Goal: Obtain resource: Obtain resource

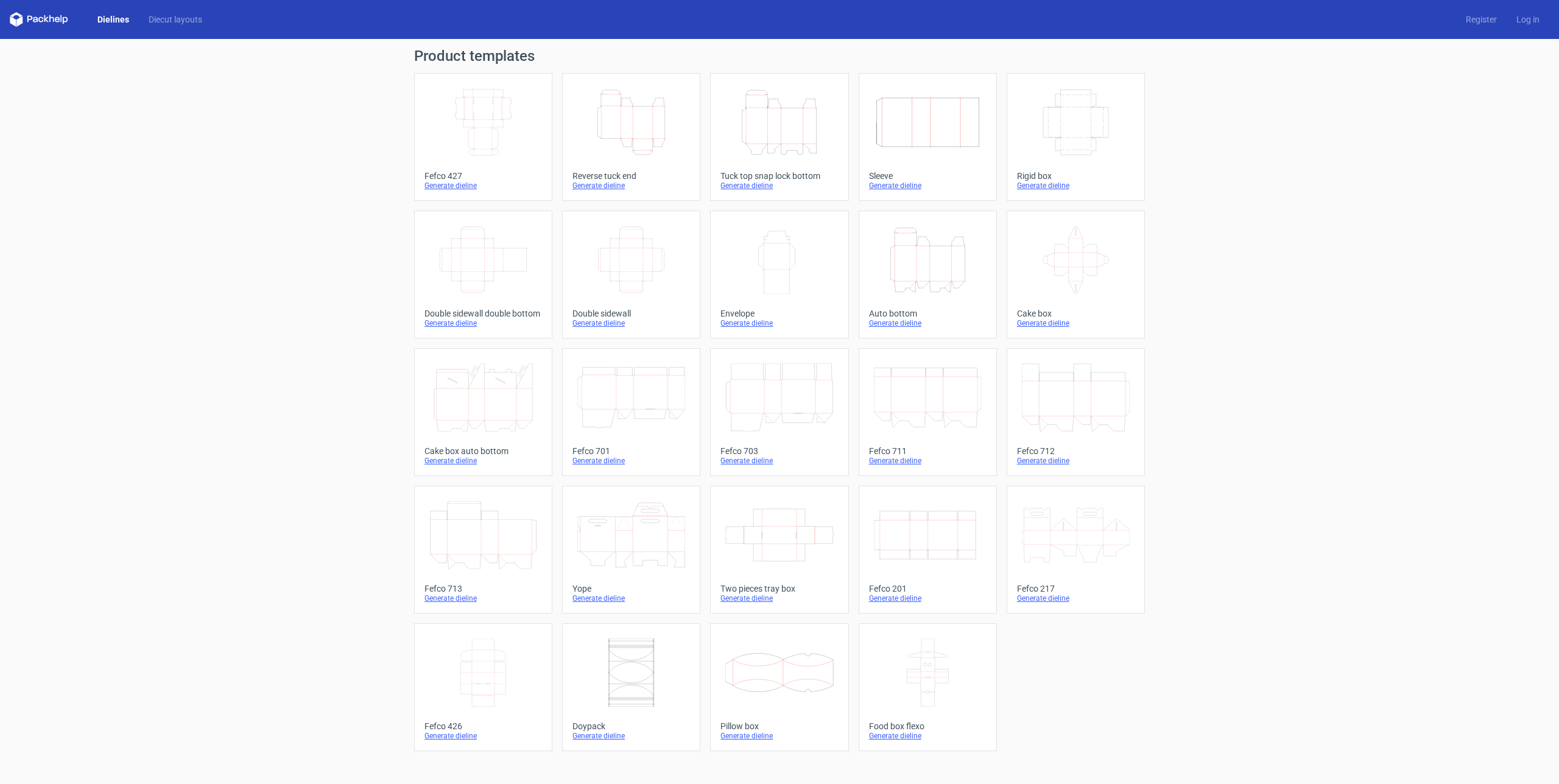
click at [747, 126] on icon "Height Depth Width" at bounding box center [779, 122] width 108 height 68
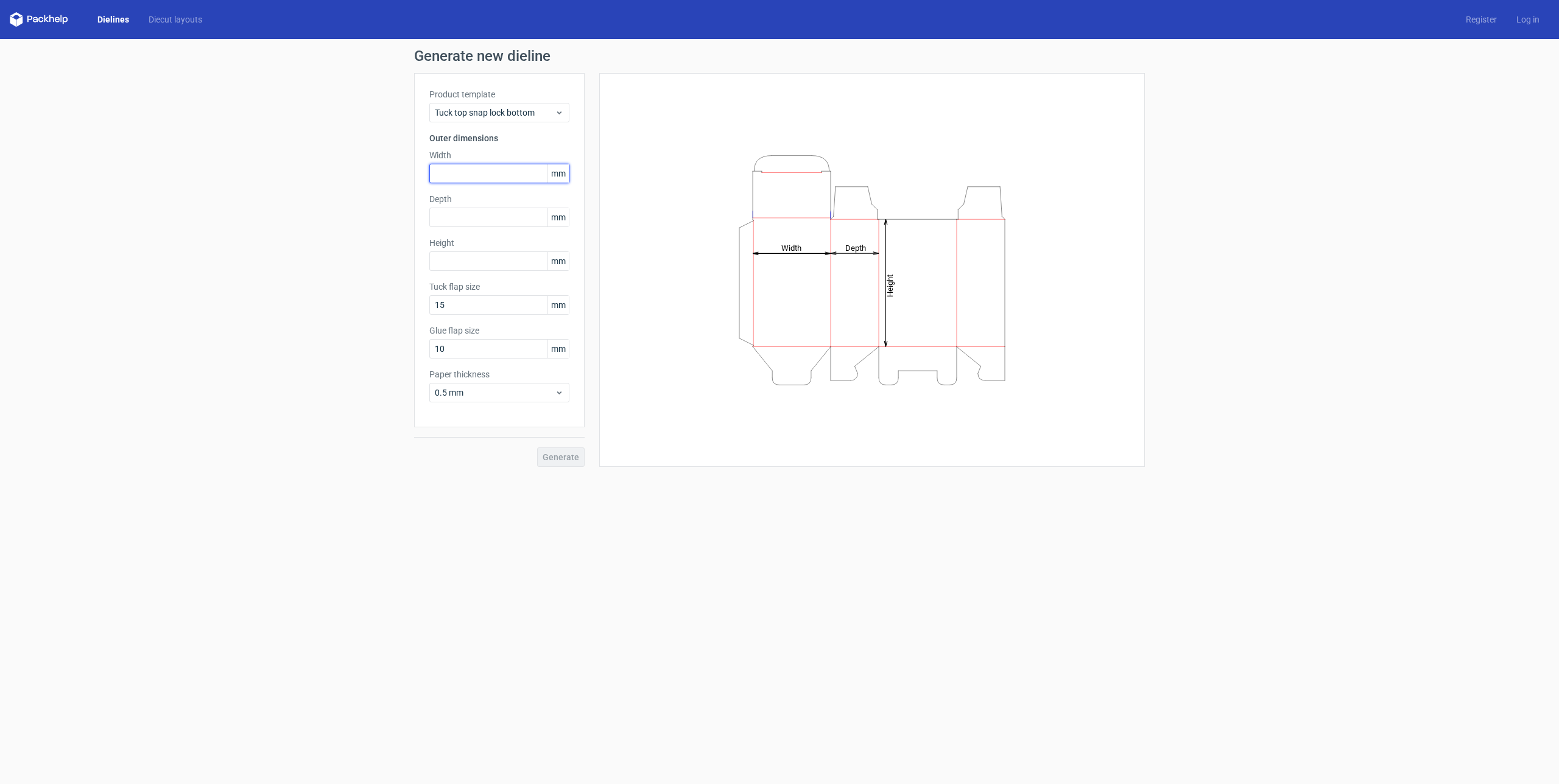
click at [496, 171] on input "text" at bounding box center [499, 173] width 140 height 20
type input "80"
drag, startPoint x: 459, startPoint y: 174, endPoint x: 396, endPoint y: 173, distance: 63.0
click at [396, 173] on div "Generate new dieline Product template Tuck top snap lock bottom Outer dimension…" at bounding box center [779, 258] width 1559 height 438
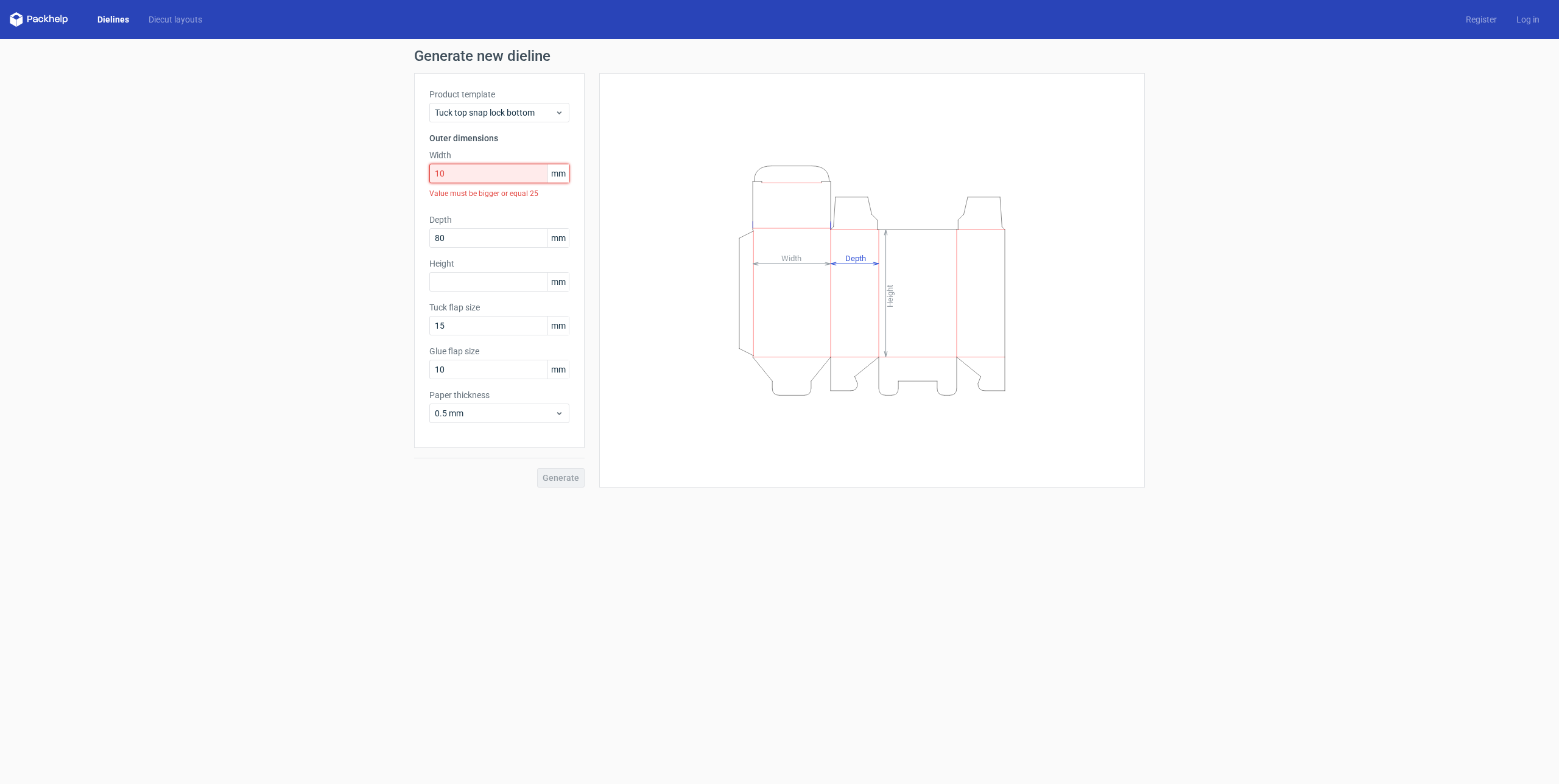
click at [453, 169] on input "10" at bounding box center [499, 173] width 140 height 20
click at [617, 206] on div "Height Depth Width" at bounding box center [872, 270] width 515 height 363
click at [512, 199] on label "Depth" at bounding box center [499, 199] width 140 height 12
click at [470, 177] on input "100" at bounding box center [499, 173] width 140 height 20
type input "105"
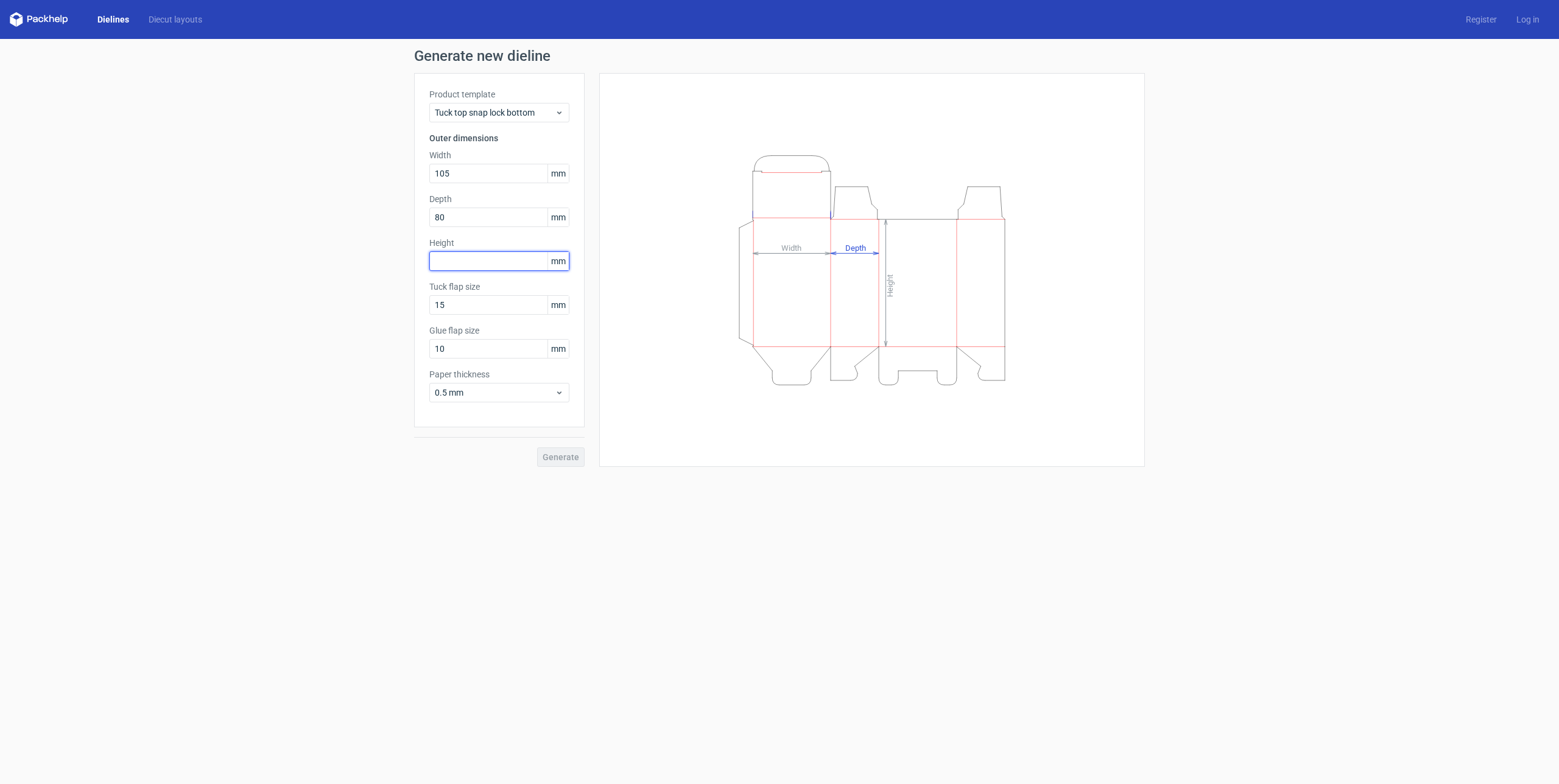
click at [504, 264] on input "text" at bounding box center [499, 261] width 140 height 20
type input "158"
click at [453, 351] on input "10" at bounding box center [499, 348] width 140 height 20
drag, startPoint x: 383, startPoint y: 348, endPoint x: 376, endPoint y: 348, distance: 7.0
click at [376, 348] on div "Generate new dieline Product template Tuck top snap lock bottom Outer dimension…" at bounding box center [779, 258] width 1559 height 438
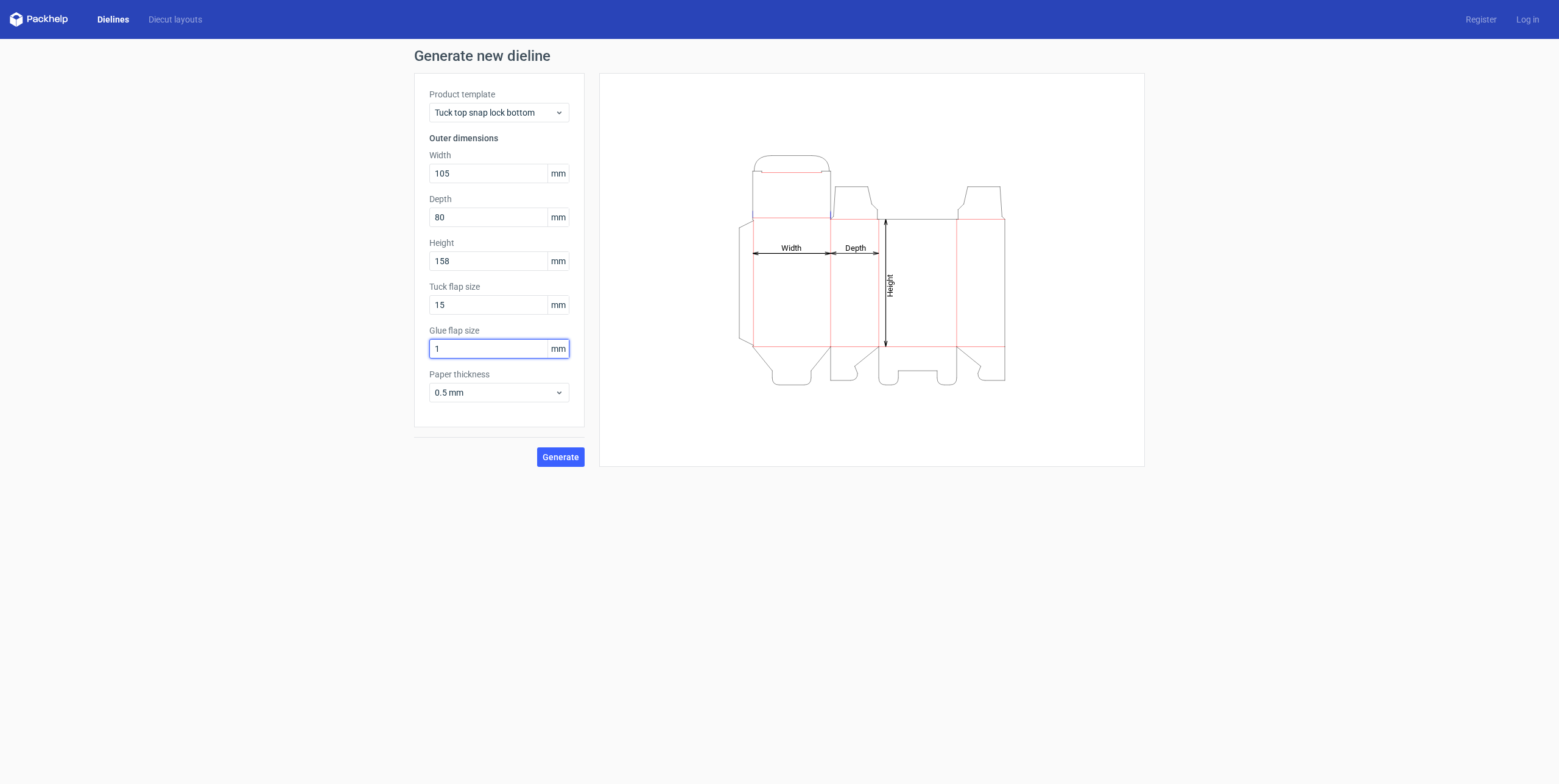
type input "15"
click at [660, 617] on form "Generate new dieline Product template Tuck top snap lock bottom Outer dimension…" at bounding box center [779, 412] width 1559 height 745
click at [569, 447] on div "Generate" at bounding box center [500, 447] width 171 height 39
click at [568, 457] on span "Generate" at bounding box center [561, 457] width 37 height 9
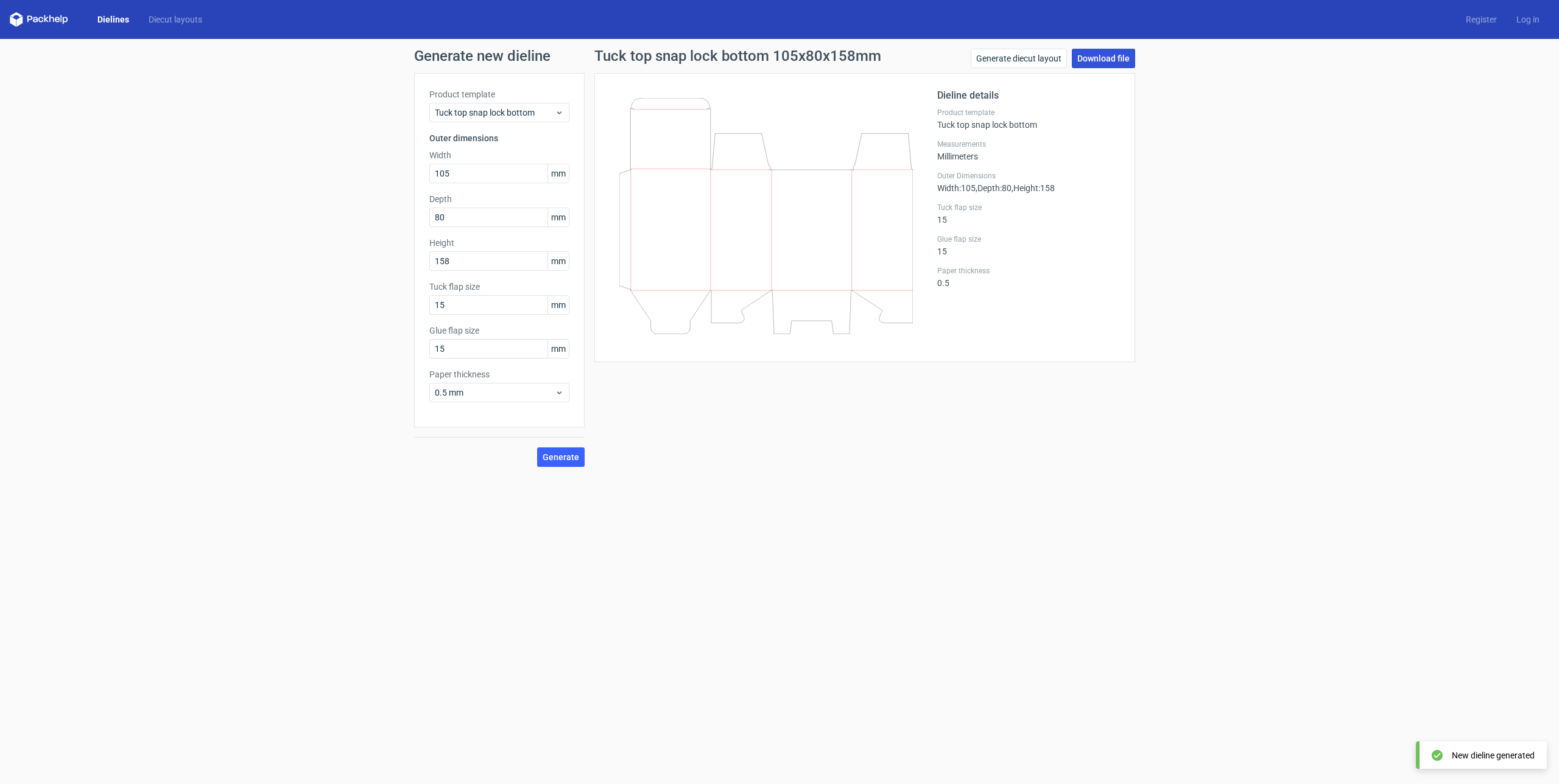
click at [1117, 62] on link "Download file" at bounding box center [1103, 58] width 63 height 20
click at [1016, 63] on link "Generate diecut layout" at bounding box center [1019, 58] width 96 height 20
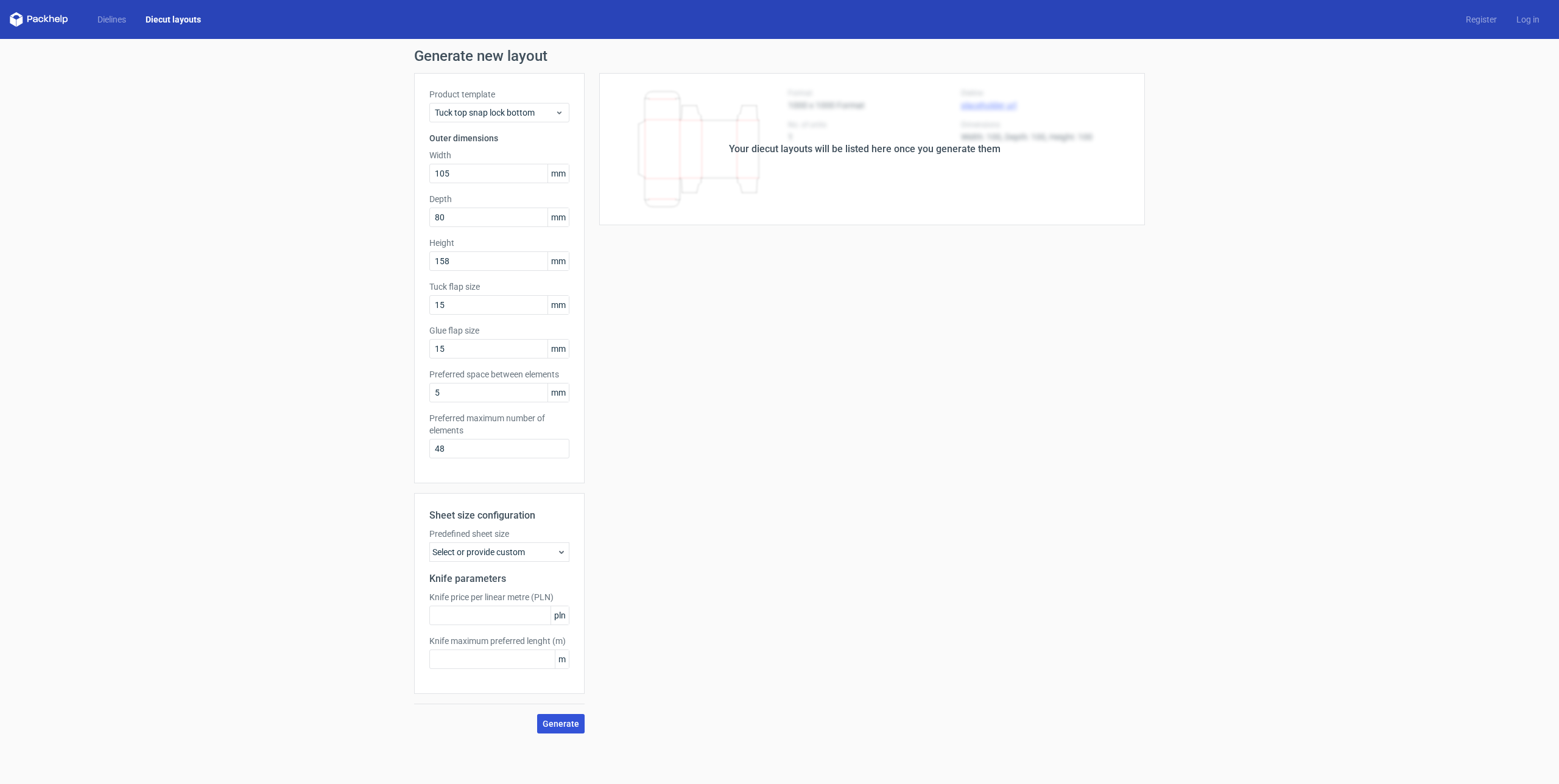
click at [571, 720] on span "Generate" at bounding box center [561, 724] width 37 height 9
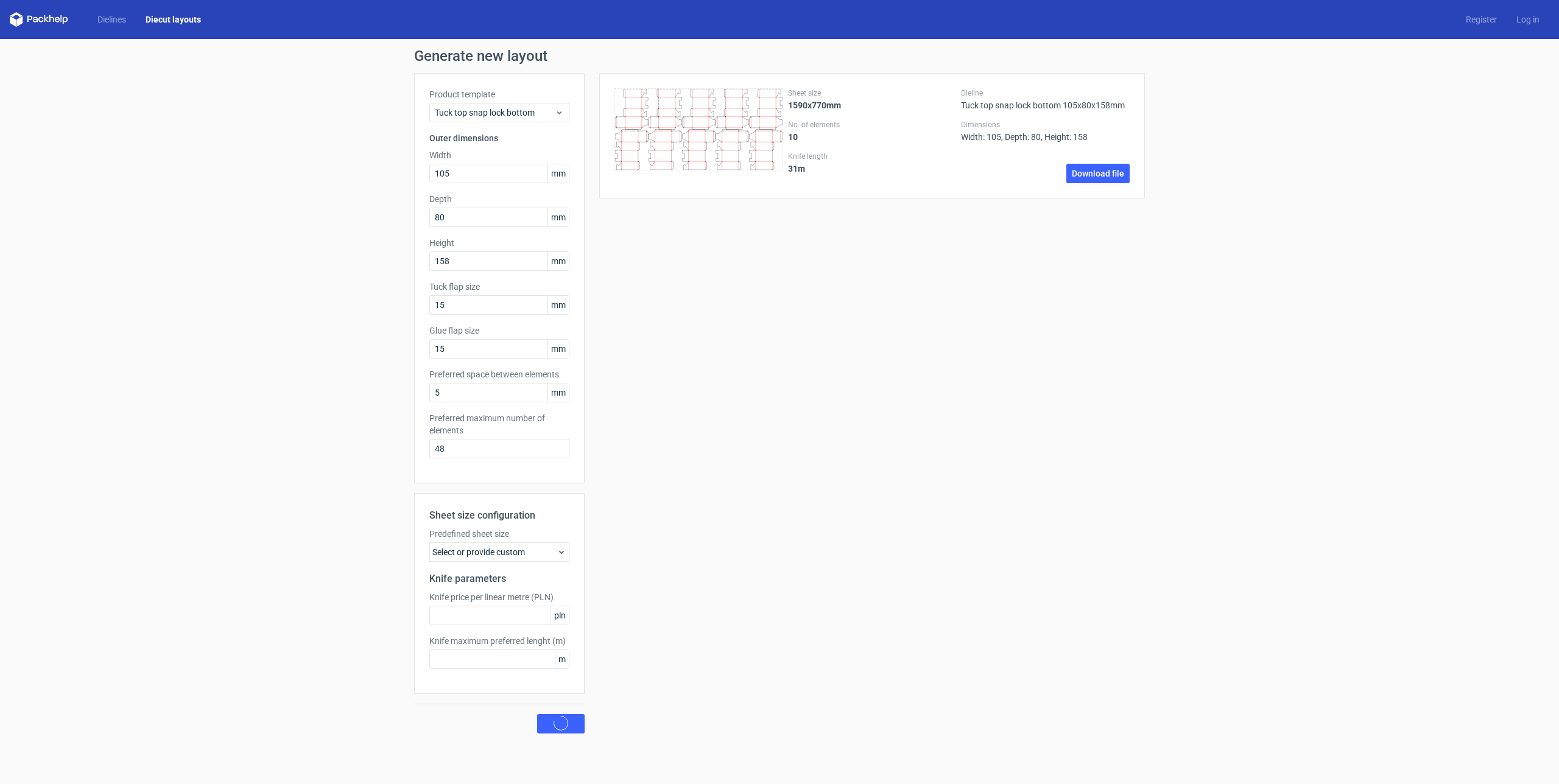
click at [479, 556] on div "Select or provide custom" at bounding box center [499, 552] width 140 height 20
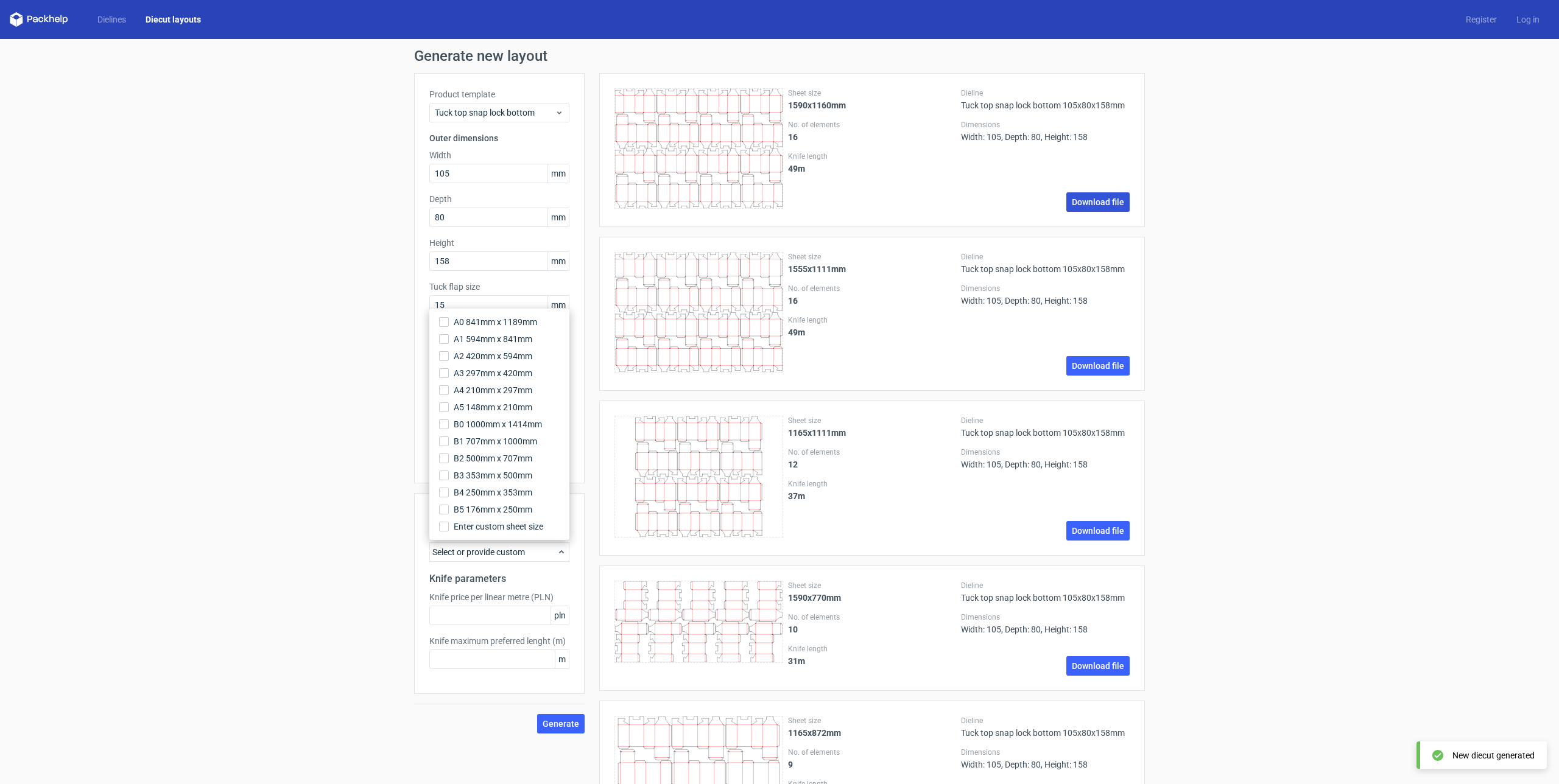
click at [1100, 208] on link "Download file" at bounding box center [1097, 202] width 63 height 20
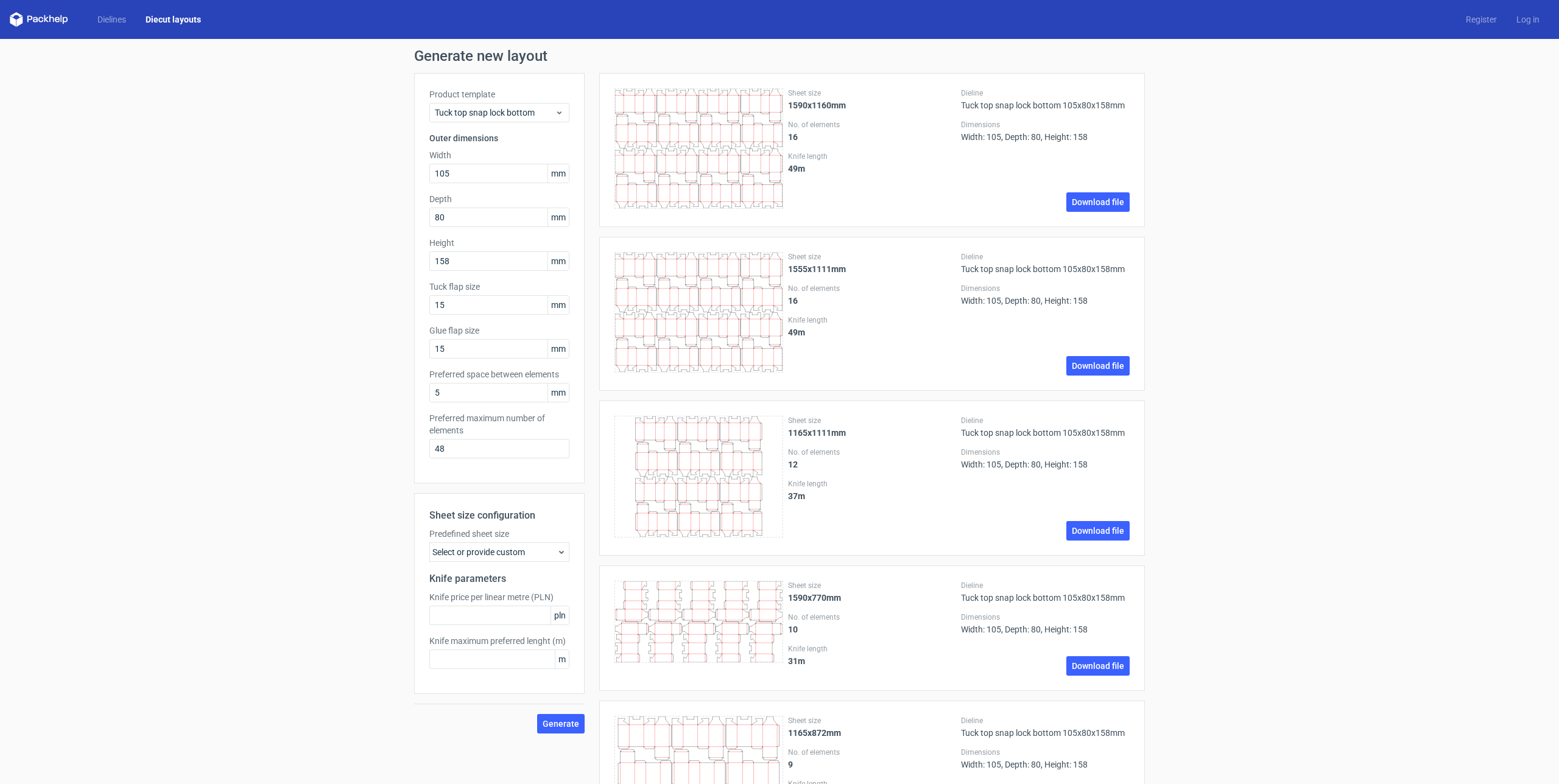
click at [1017, 51] on h1 "Generate new layout" at bounding box center [779, 56] width 731 height 15
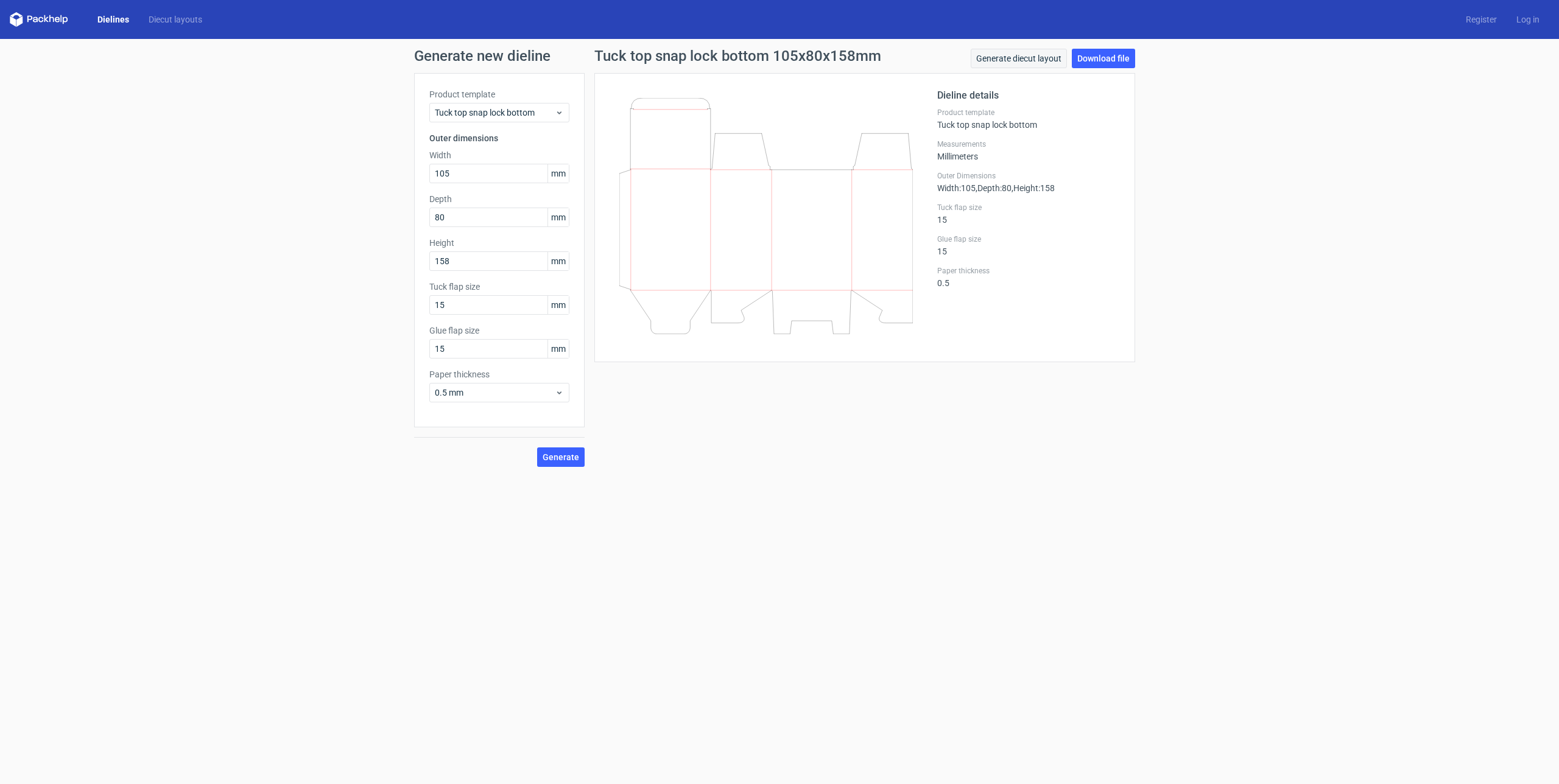
click at [1032, 56] on link "Generate diecut layout" at bounding box center [1019, 58] width 96 height 20
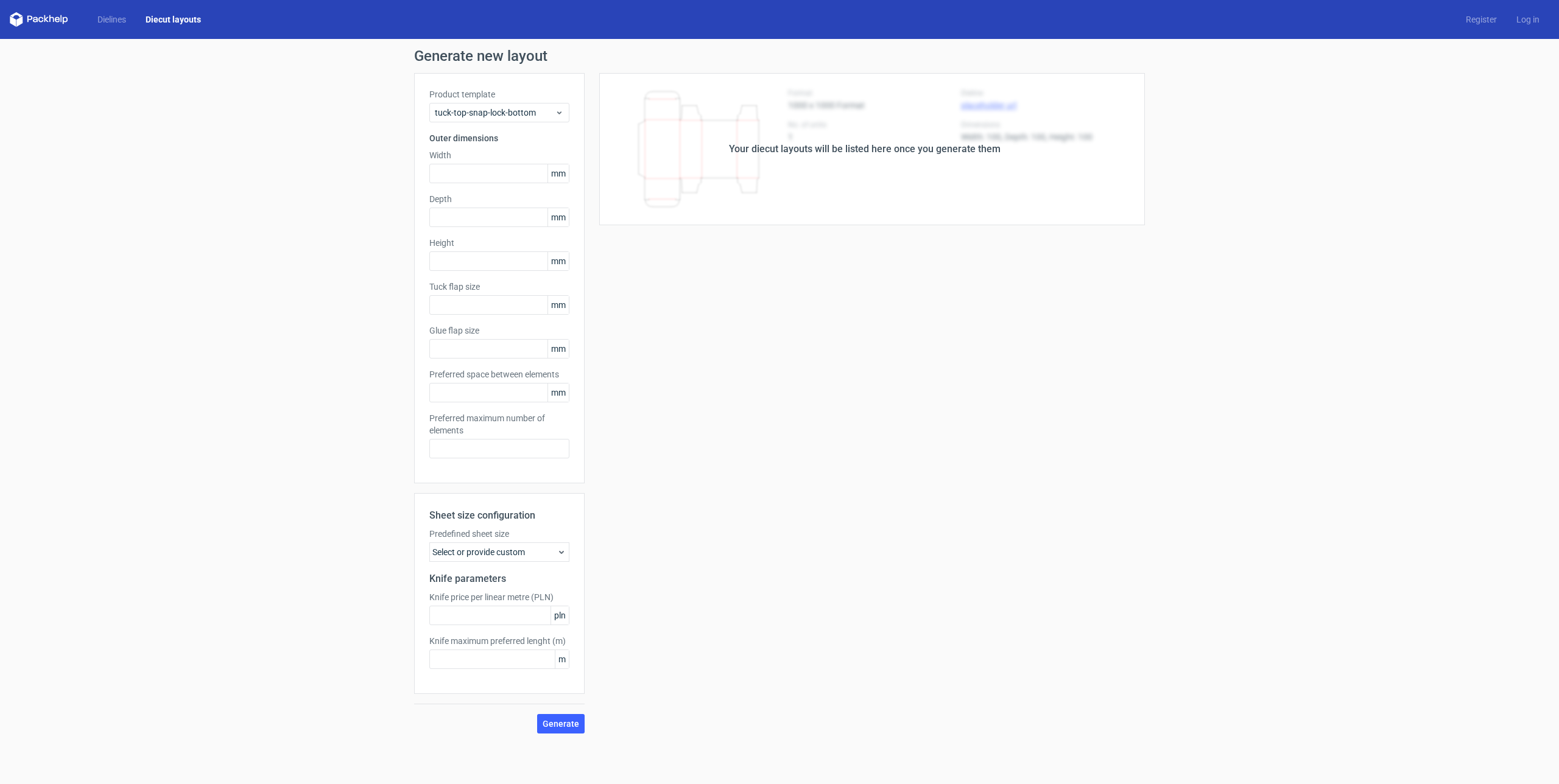
type input "105"
type input "80"
type input "158"
type input "15"
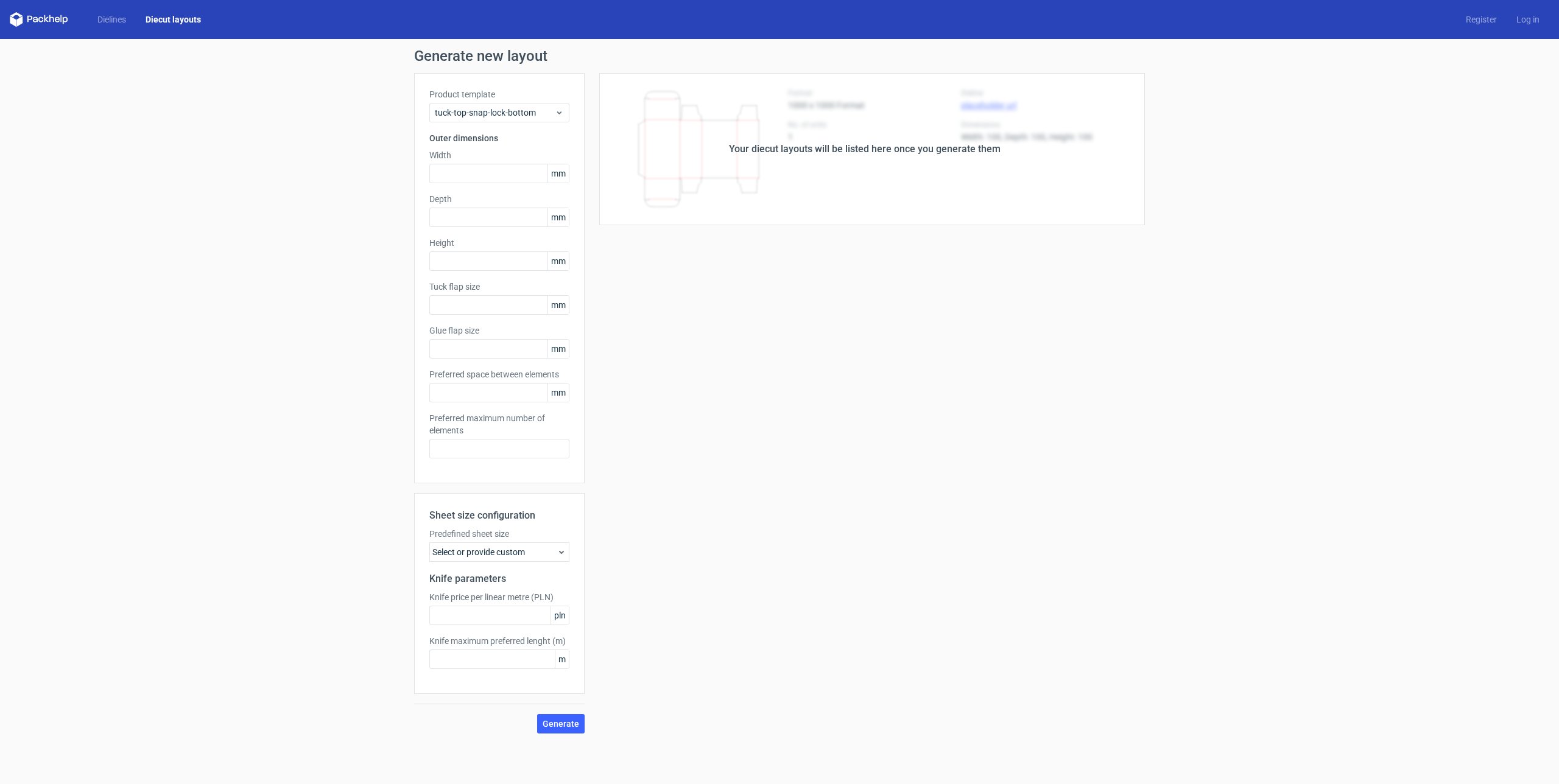
type input "5"
drag, startPoint x: 453, startPoint y: 392, endPoint x: 409, endPoint y: 391, distance: 44.0
click at [409, 391] on div "Generate new layout Product template Tuck top snap lock bottom Outer dimensions…" at bounding box center [779, 392] width 1559 height 705
drag, startPoint x: 457, startPoint y: 451, endPoint x: 418, endPoint y: 450, distance: 39.0
click at [418, 450] on div "Product template Tuck top snap lock bottom Outer dimensions Width 105 mm Depth …" at bounding box center [500, 278] width 171 height 411
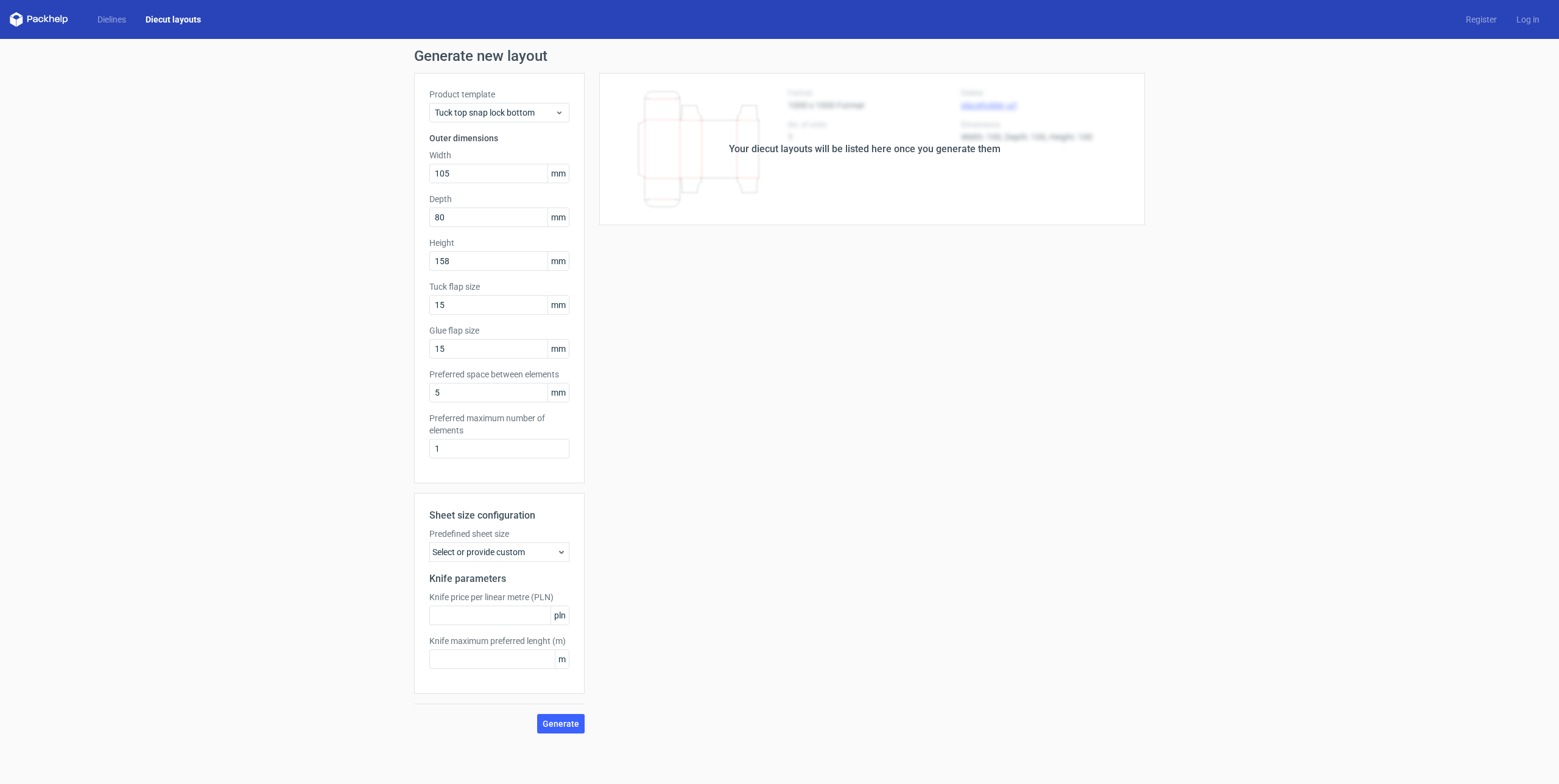
click at [627, 505] on div "Your diecut layouts will be listed here once you generate them Height Depth Wid…" at bounding box center [865, 403] width 561 height 661
click at [559, 718] on button "Generate" at bounding box center [561, 724] width 47 height 20
click at [506, 549] on div "Select or provide custom" at bounding box center [499, 552] width 140 height 20
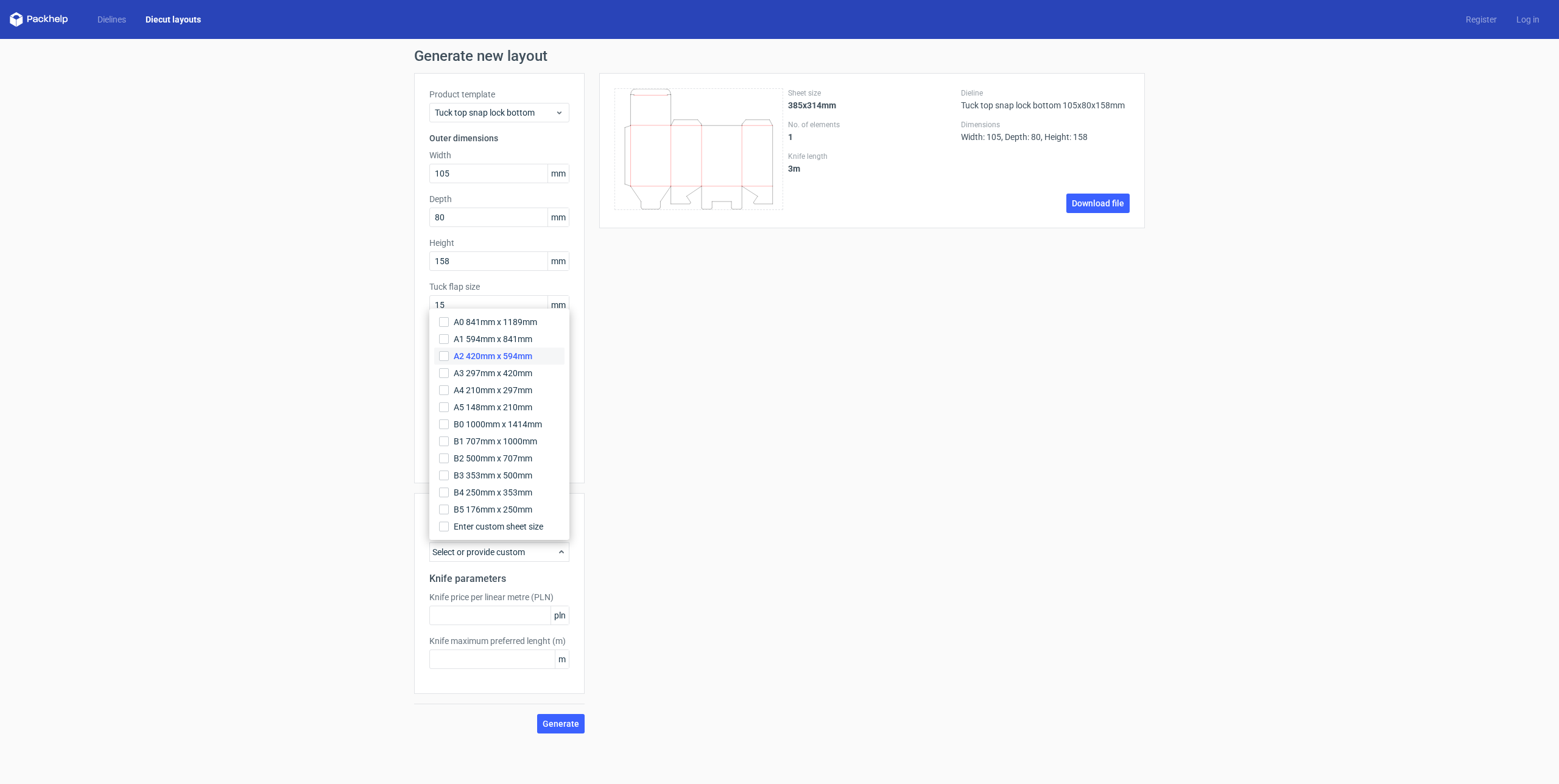
click at [477, 364] on label "A2 420mm x 594mm" at bounding box center [500, 356] width 130 height 17
click at [449, 361] on input "A2 420mm x 594mm" at bounding box center [444, 356] width 9 height 9
click at [560, 728] on span "Generate" at bounding box center [561, 724] width 37 height 9
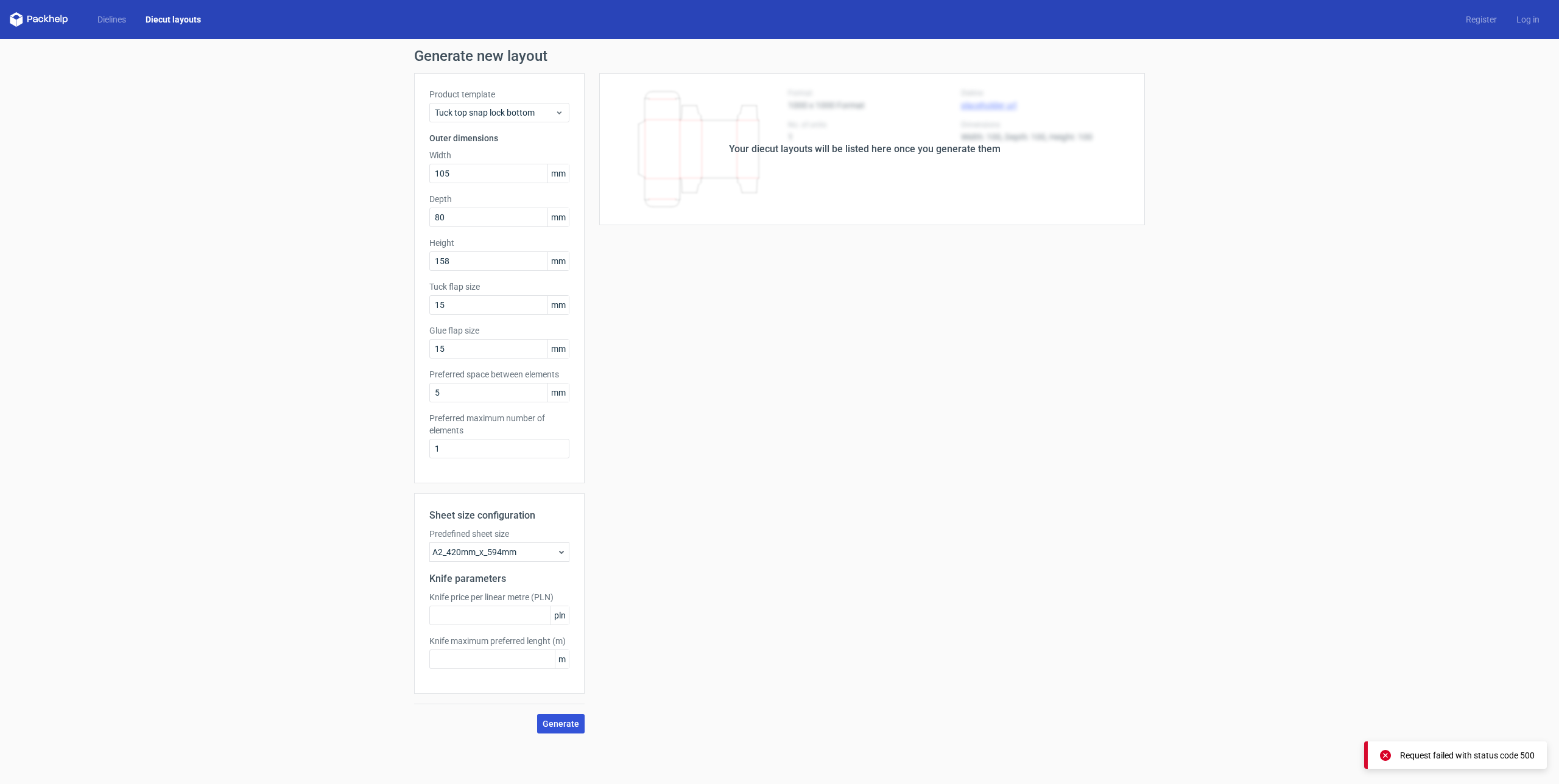
click at [558, 728] on span "Generate" at bounding box center [561, 724] width 37 height 9
click at [497, 560] on div "A2_420mm_x_594mm" at bounding box center [499, 552] width 140 height 20
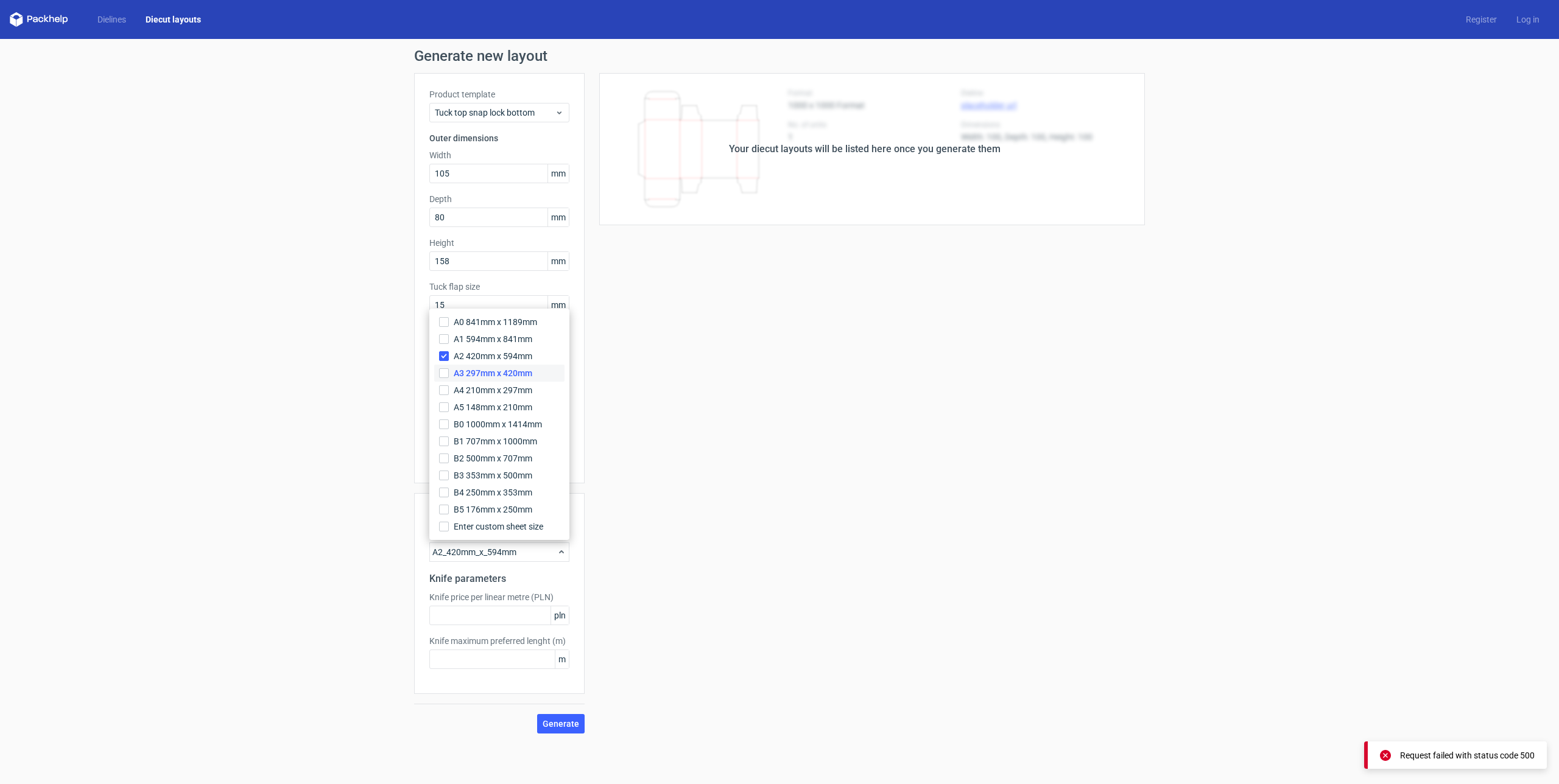
click at [485, 375] on span "A3 297mm x 420mm" at bounding box center [493, 373] width 79 height 12
click at [449, 375] on input "A3 297mm x 420mm" at bounding box center [444, 373] width 9 height 9
click at [442, 356] on input "A2 420mm x 594mm" at bounding box center [444, 356] width 9 height 9
click at [553, 724] on span "Generate" at bounding box center [561, 724] width 37 height 9
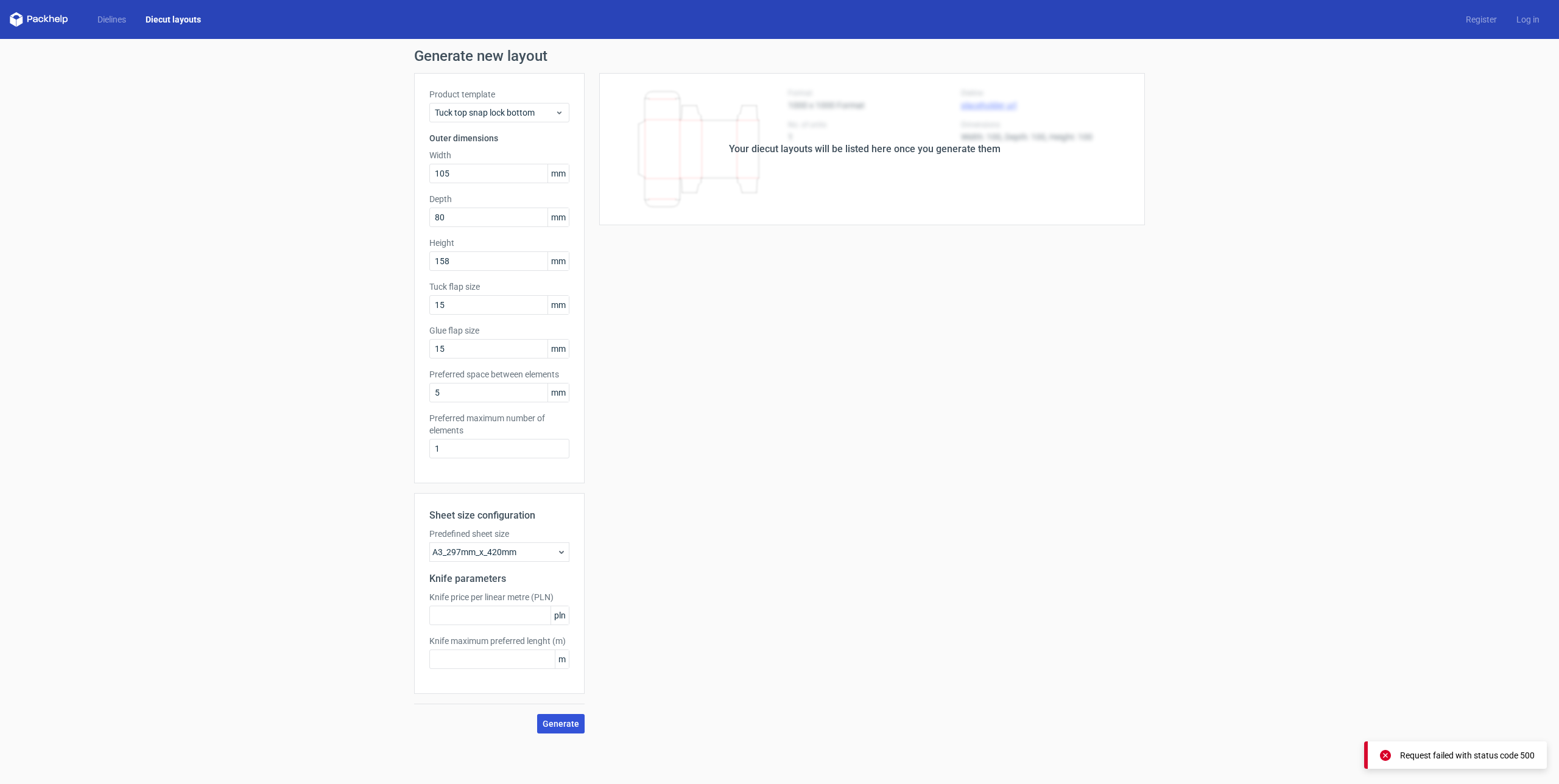
click at [561, 722] on span "Generate" at bounding box center [561, 724] width 37 height 9
drag, startPoint x: 476, startPoint y: 448, endPoint x: 415, endPoint y: 447, distance: 61.0
click at [415, 447] on div "Product template Tuck top snap lock bottom Outer dimensions Width 105 mm Depth …" at bounding box center [500, 278] width 171 height 411
click at [561, 732] on button "Generate" at bounding box center [561, 724] width 47 height 20
drag, startPoint x: 455, startPoint y: 451, endPoint x: 387, endPoint y: 449, distance: 68.0
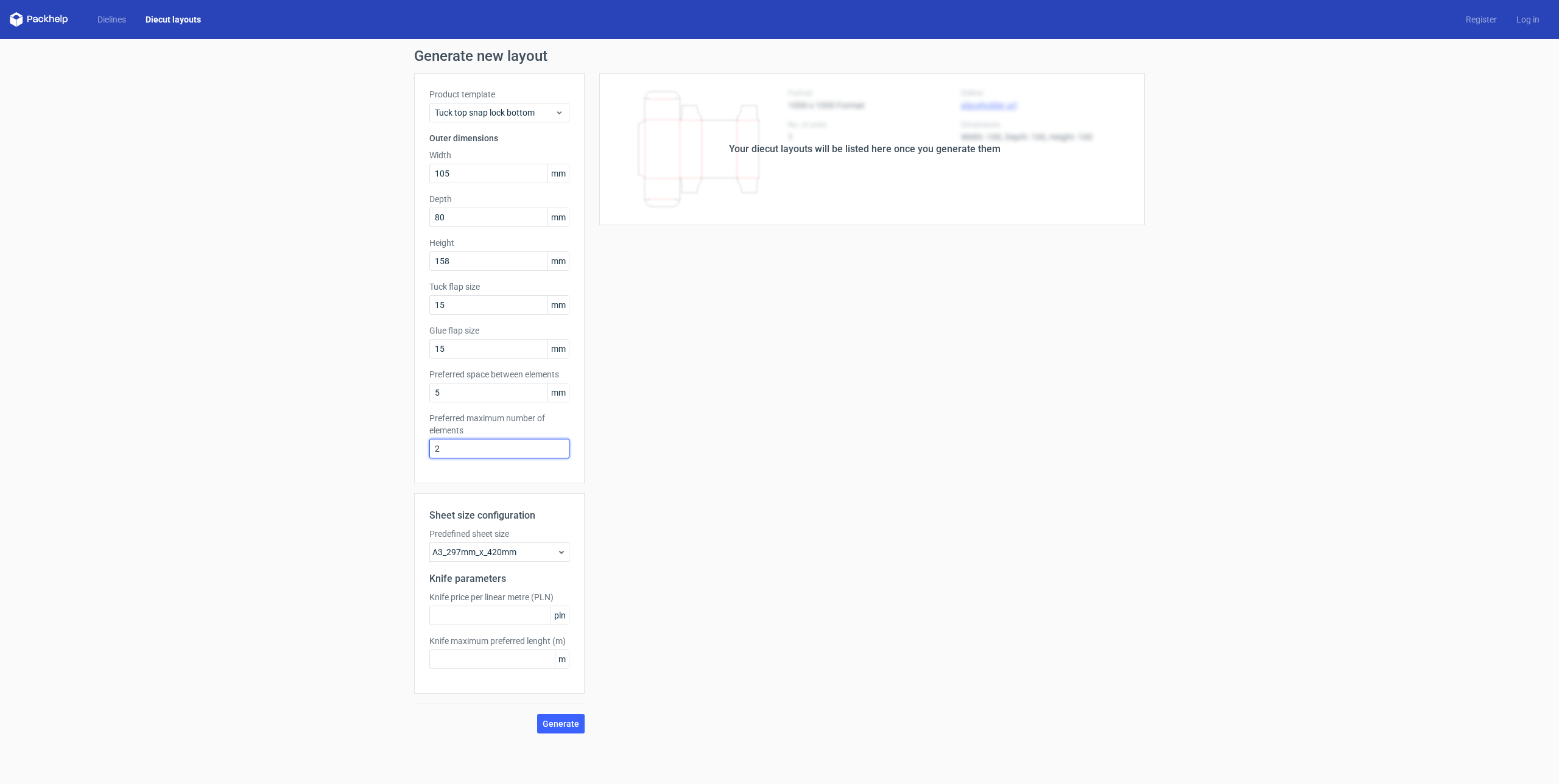
click at [387, 449] on div "Generate new layout Product template Tuck top snap lock bottom Outer dimensions…" at bounding box center [779, 392] width 1559 height 705
click at [548, 720] on span "Generate" at bounding box center [561, 724] width 37 height 9
drag, startPoint x: 455, startPoint y: 445, endPoint x: 380, endPoint y: 447, distance: 75.0
click at [380, 447] on div "Generate new layout Product template Tuck top snap lock bottom Outer dimensions…" at bounding box center [779, 392] width 1559 height 705
click at [508, 537] on label "Predefined sheet size" at bounding box center [499, 534] width 140 height 12
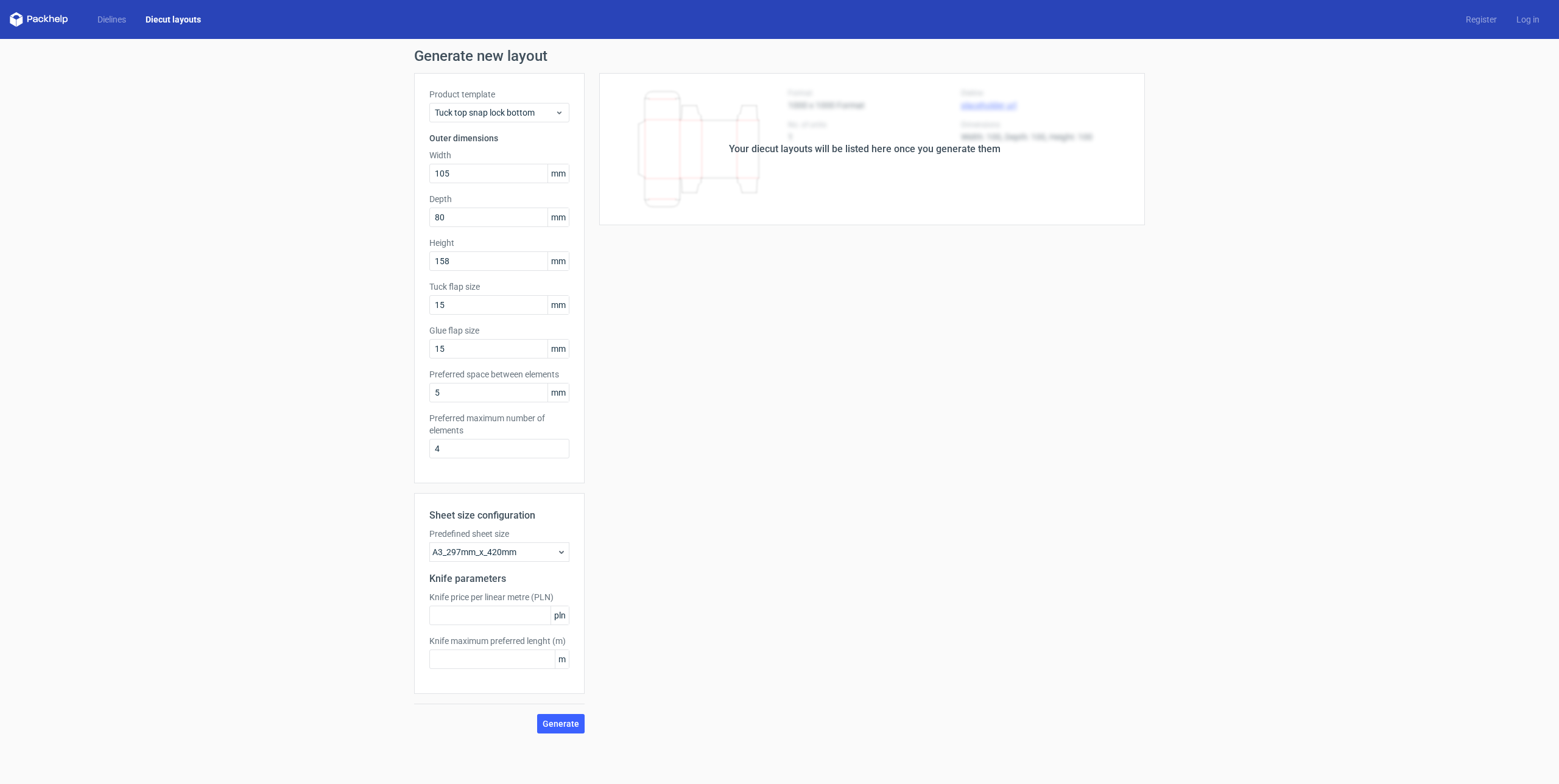
click at [504, 548] on div "A3_297mm_x_420mm" at bounding box center [499, 552] width 140 height 20
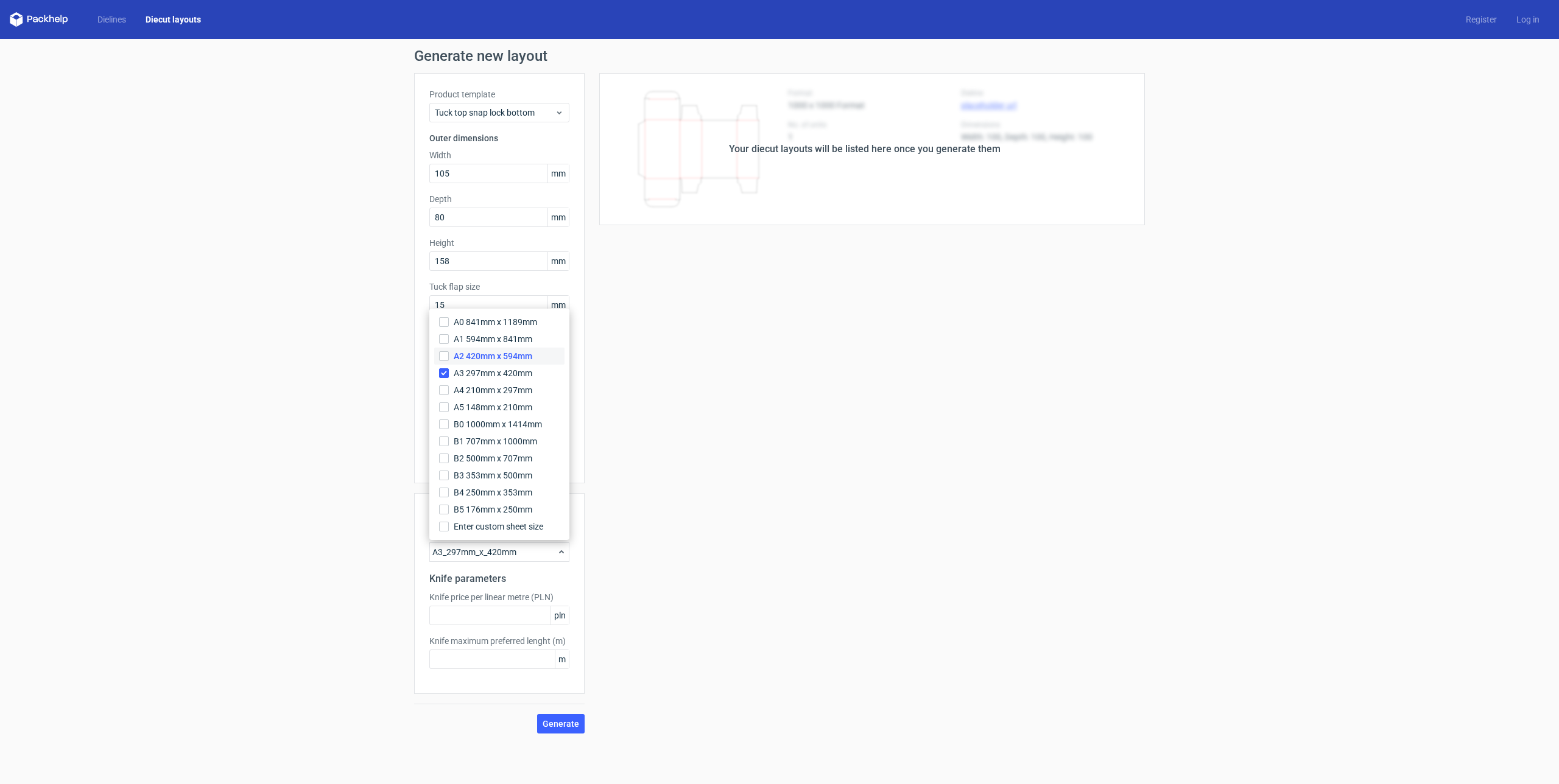
click at [472, 354] on span "A2 420mm x 594mm" at bounding box center [493, 356] width 79 height 12
click at [449, 354] on input "A2 420mm x 594mm" at bounding box center [444, 356] width 9 height 9
click at [448, 369] on input "A3 297mm x 420mm" at bounding box center [444, 373] width 9 height 9
click at [573, 722] on span "Generate" at bounding box center [561, 724] width 37 height 9
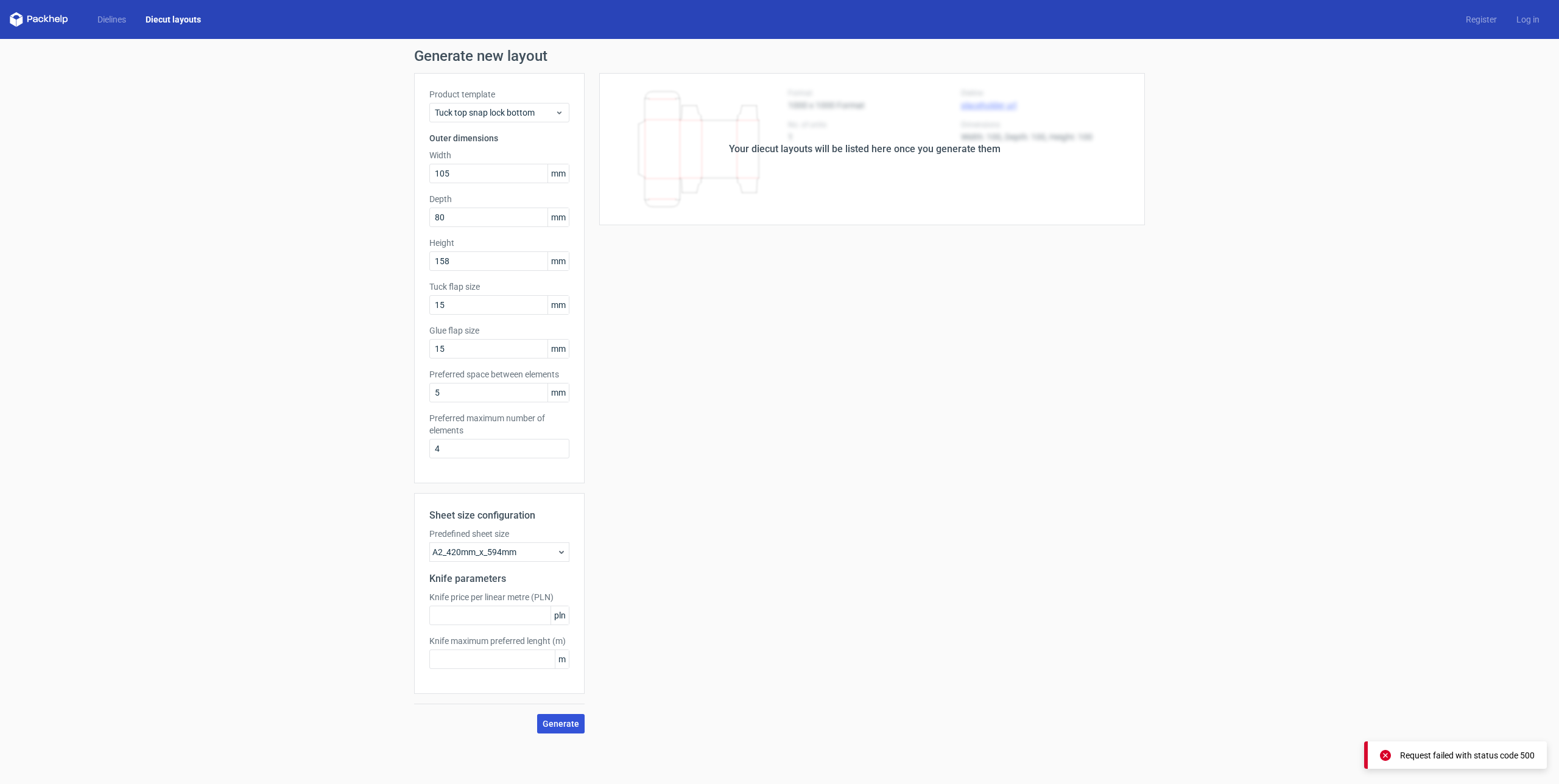
click at [553, 726] on span "Generate" at bounding box center [561, 724] width 37 height 9
drag, startPoint x: 456, startPoint y: 445, endPoint x: 382, endPoint y: 447, distance: 74.0
click at [382, 447] on div "Generate new layout Product template Tuck top snap lock bottom Outer dimensions…" at bounding box center [779, 392] width 1559 height 705
type input "2"
click at [569, 726] on span "Generate" at bounding box center [561, 724] width 37 height 9
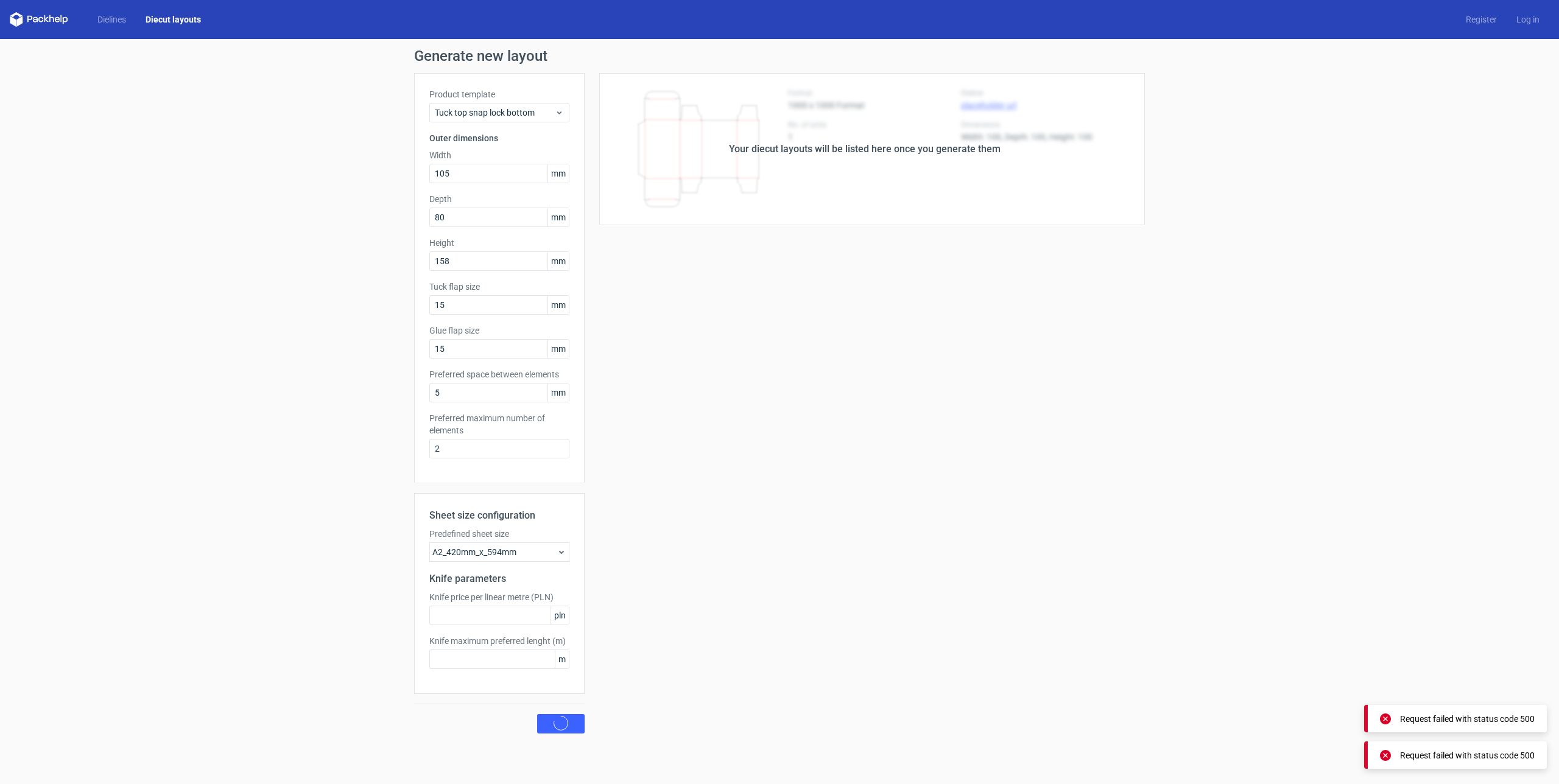
click at [733, 440] on div "Your diecut layouts will be listed here once you generate them Height Depth Wid…" at bounding box center [865, 403] width 561 height 661
drag, startPoint x: 888, startPoint y: 144, endPoint x: 815, endPoint y: 152, distance: 73.4
click at [888, 144] on div "Your diecut layouts will be listed here once you generate them" at bounding box center [864, 149] width 272 height 15
click at [487, 438] on div "Preferred maximum number of elements 2" at bounding box center [499, 435] width 140 height 46
click at [495, 449] on input "2" at bounding box center [499, 449] width 140 height 20
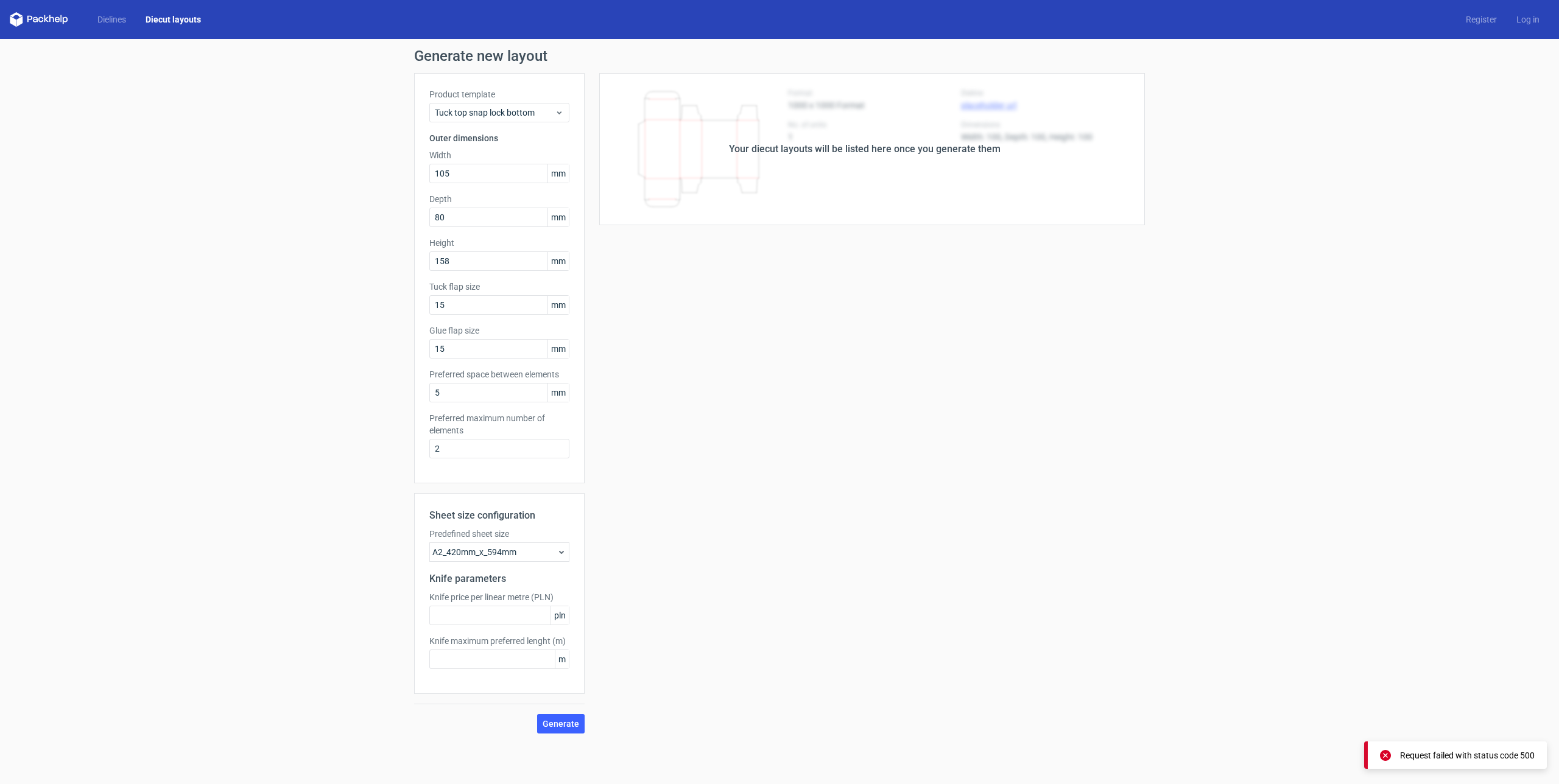
click at [493, 550] on div "A2_420mm_x_594mm" at bounding box center [499, 552] width 140 height 20
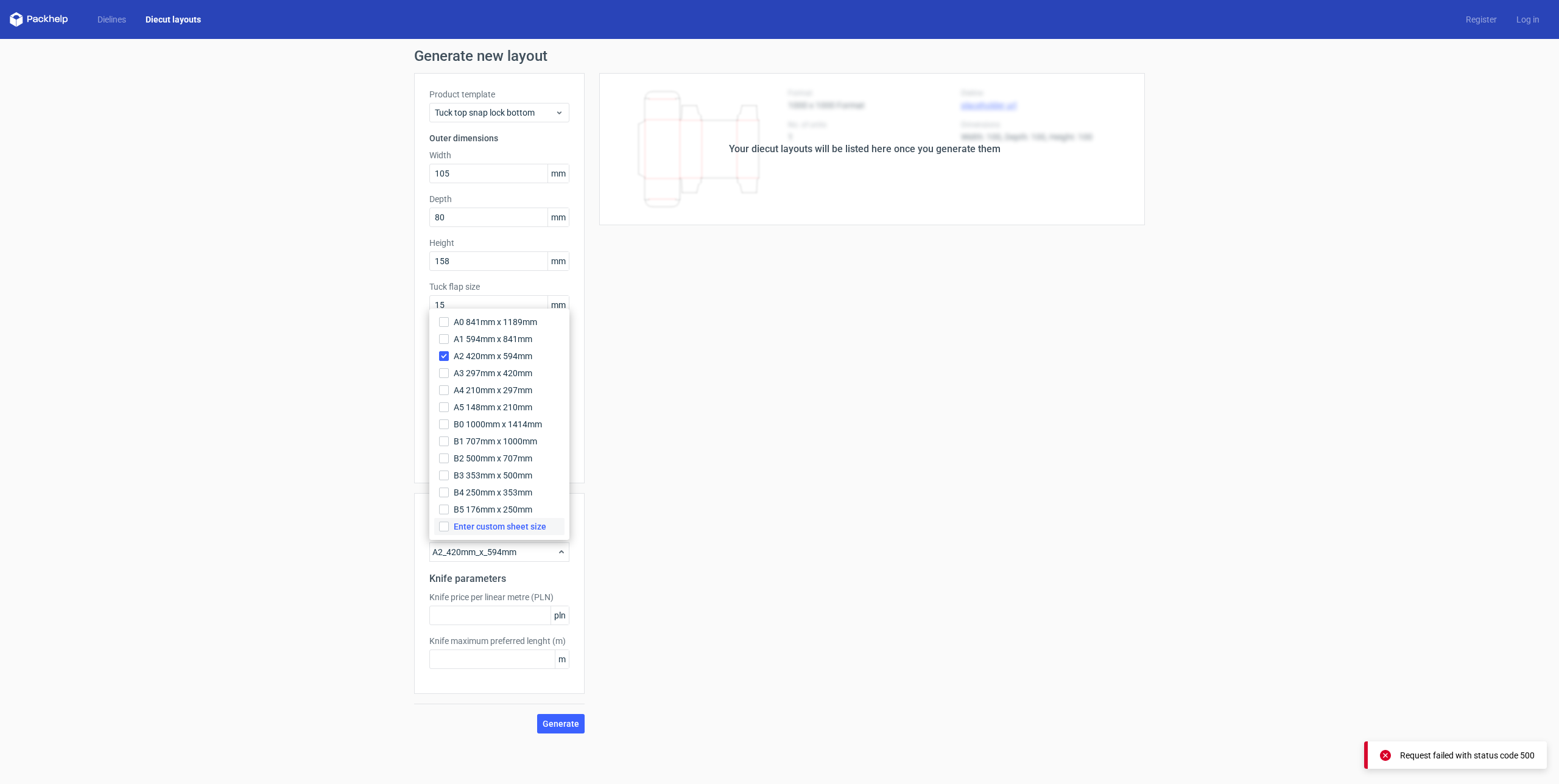
click at [495, 521] on span "Enter custom sheet size" at bounding box center [500, 527] width 93 height 12
click at [449, 522] on input "Enter custom sheet size" at bounding box center [444, 527] width 9 height 9
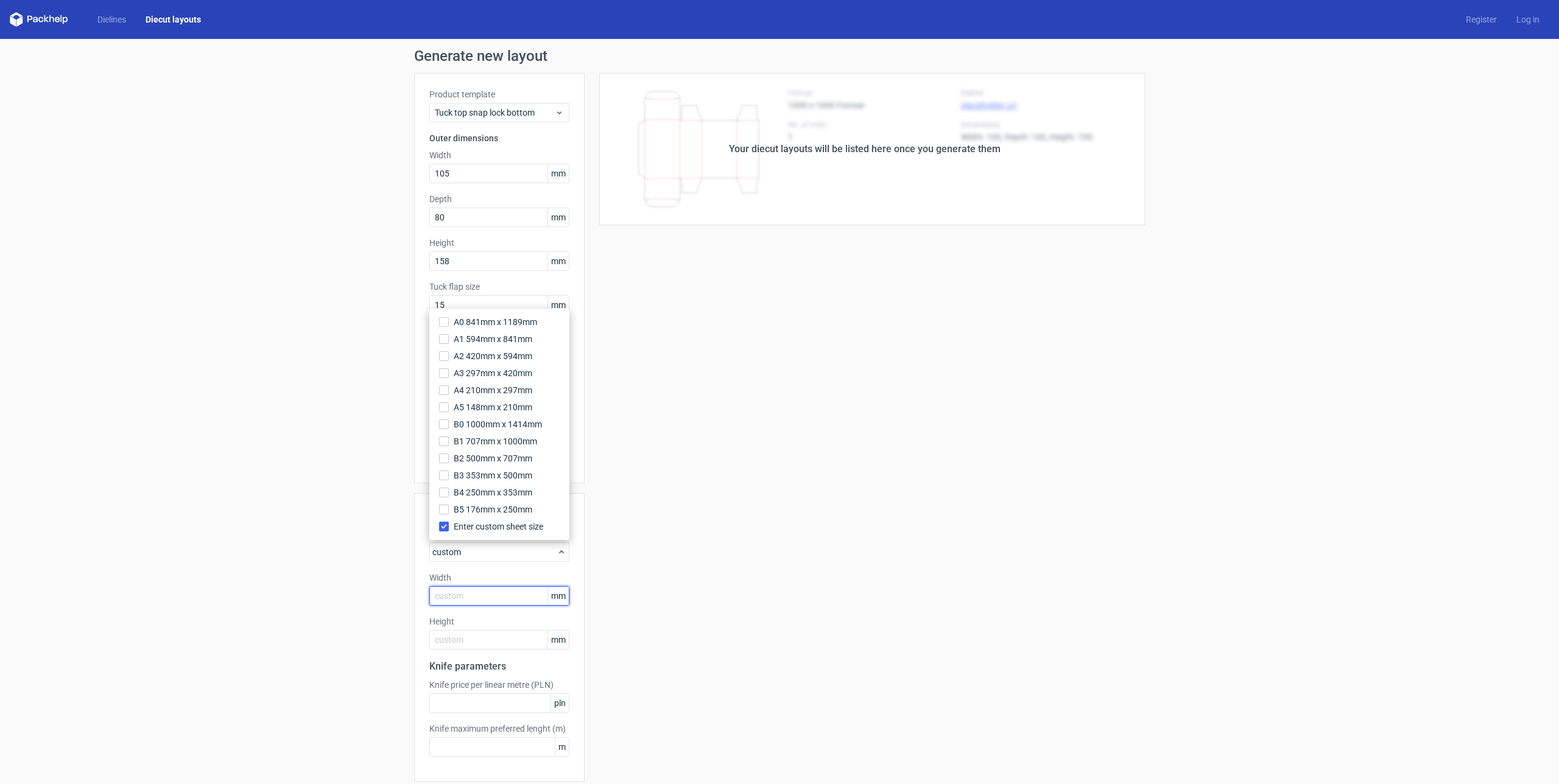
click at [462, 596] on input "text" at bounding box center [499, 596] width 140 height 20
type input "400"
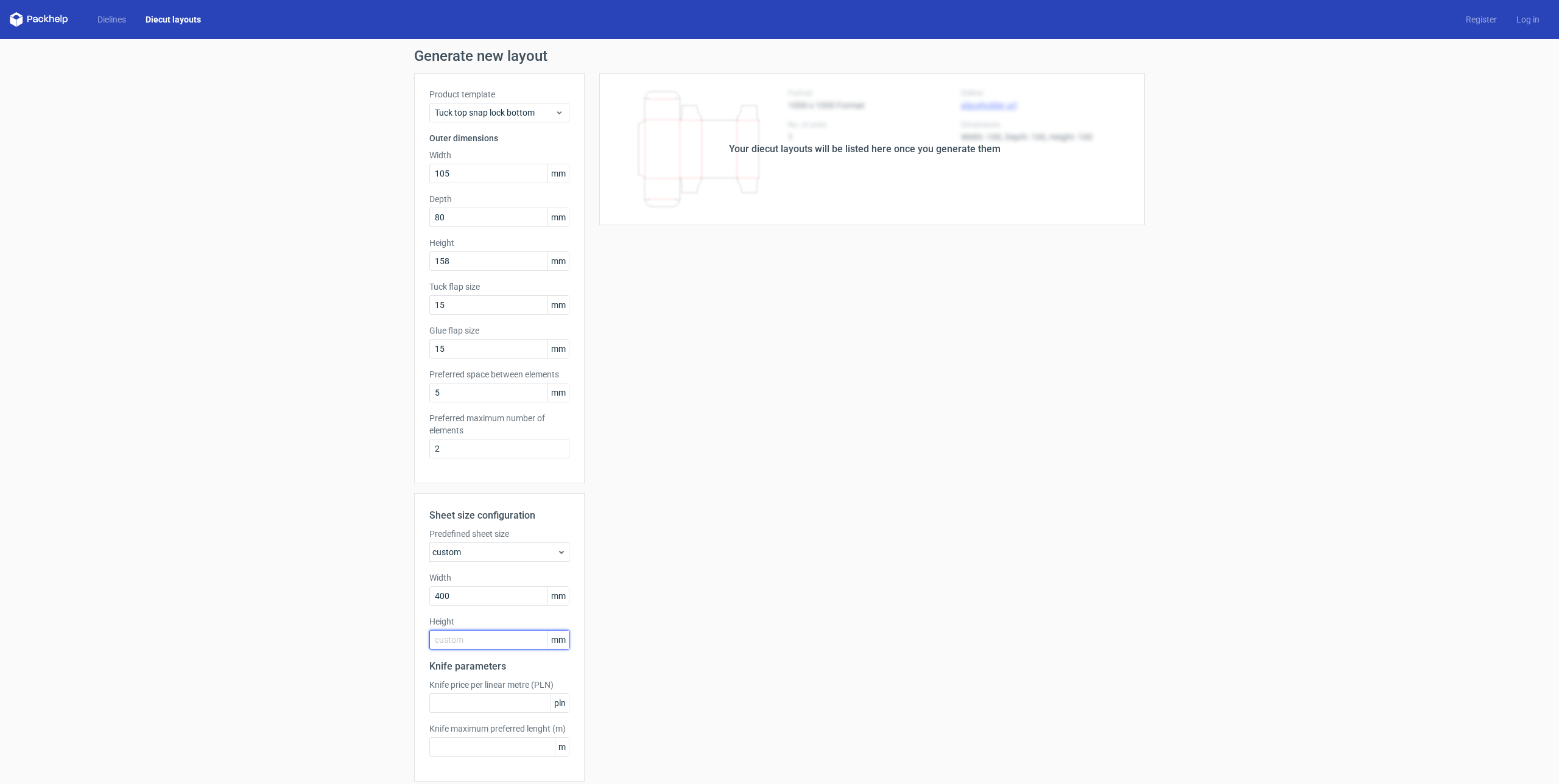
click at [464, 648] on input "text" at bounding box center [499, 640] width 140 height 20
type input "450"
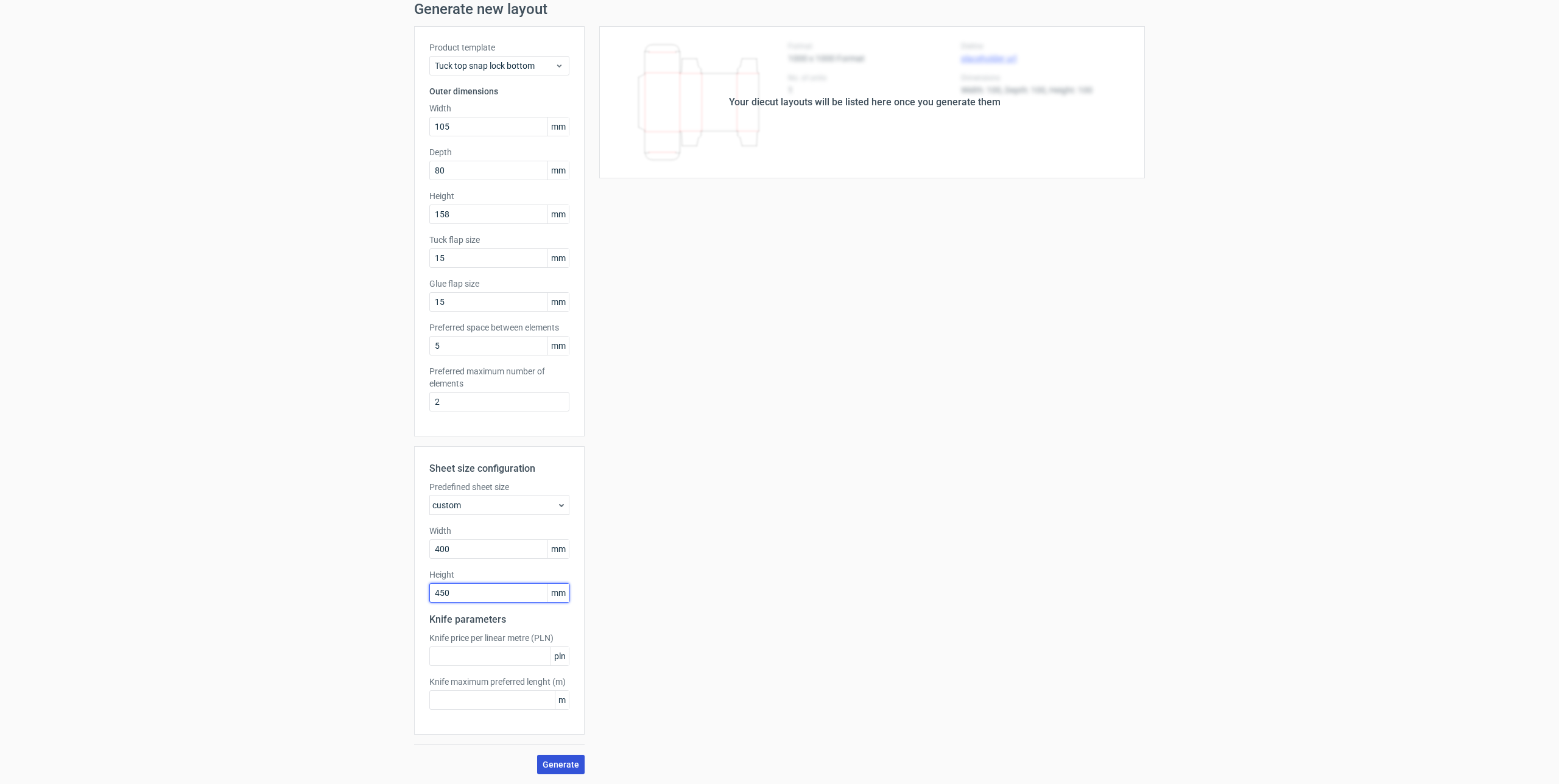
scroll to position [47, 0]
click at [555, 758] on button "Generate" at bounding box center [561, 764] width 47 height 20
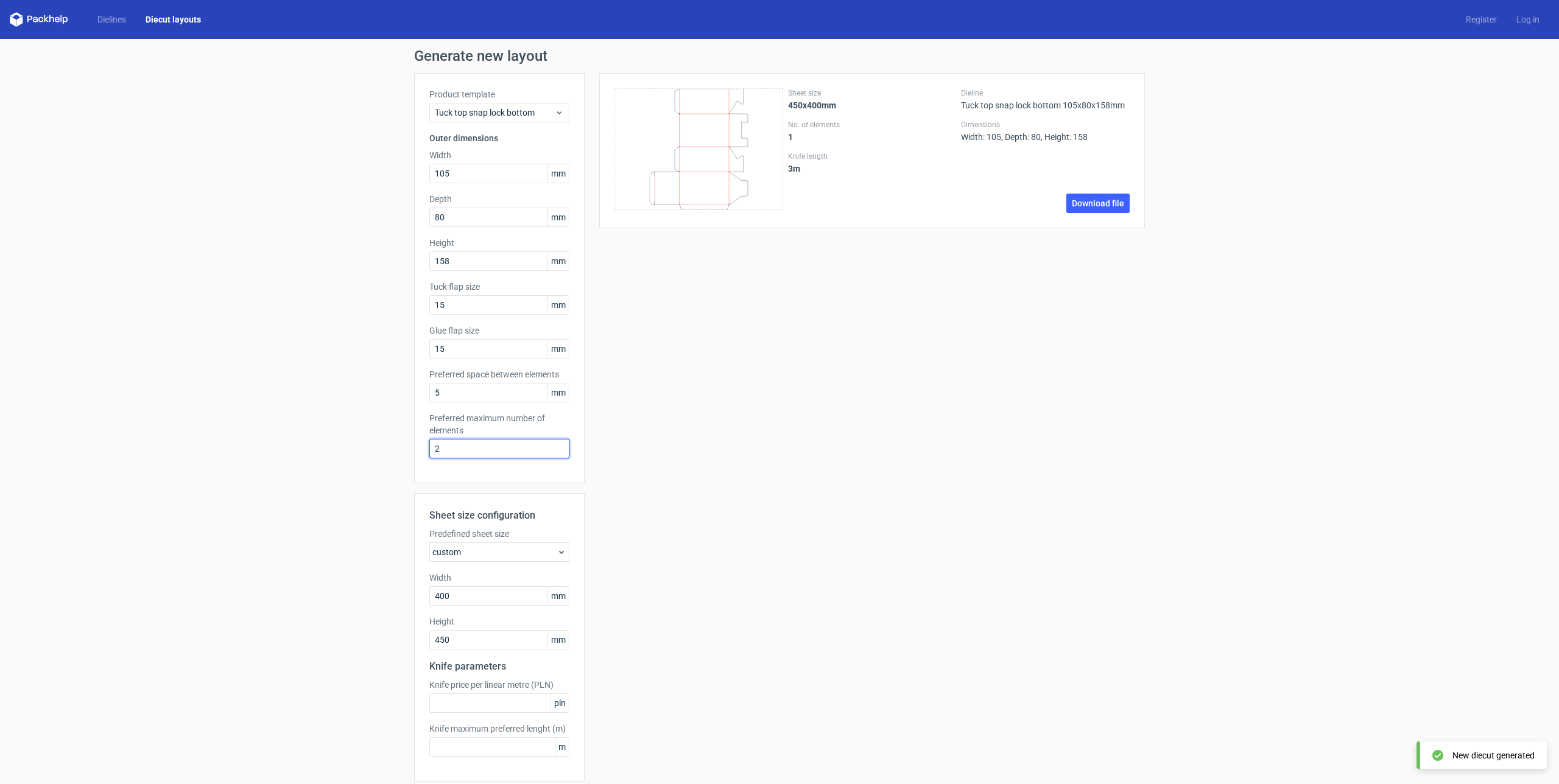
drag, startPoint x: 453, startPoint y: 447, endPoint x: 414, endPoint y: 447, distance: 39.0
click at [414, 447] on div "Product template Tuck top snap lock bottom Outer dimensions Width 105 mm Depth …" at bounding box center [500, 278] width 171 height 411
type input "1"
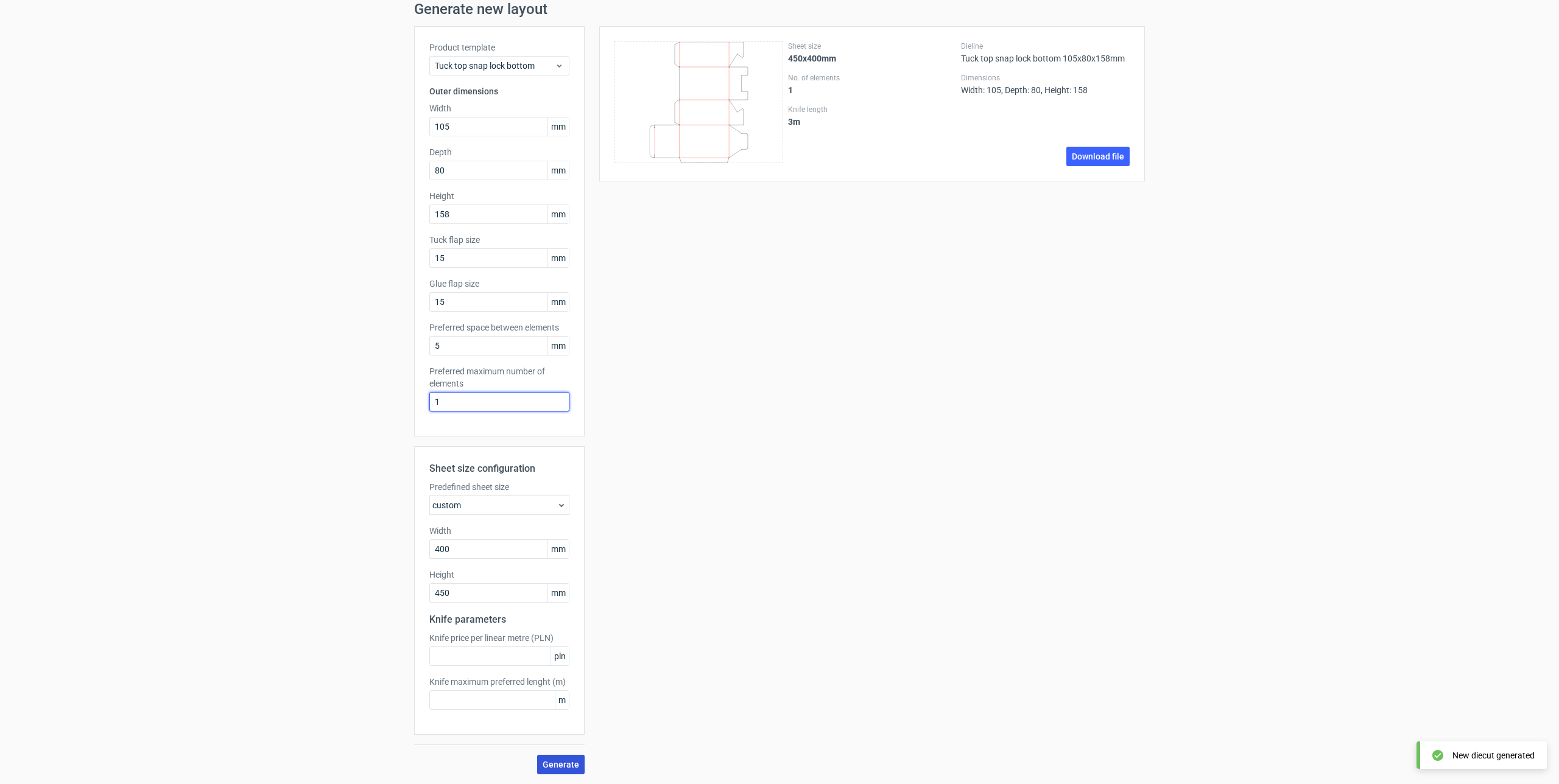
scroll to position [47, 0]
click at [565, 762] on span "Generate" at bounding box center [561, 764] width 37 height 9
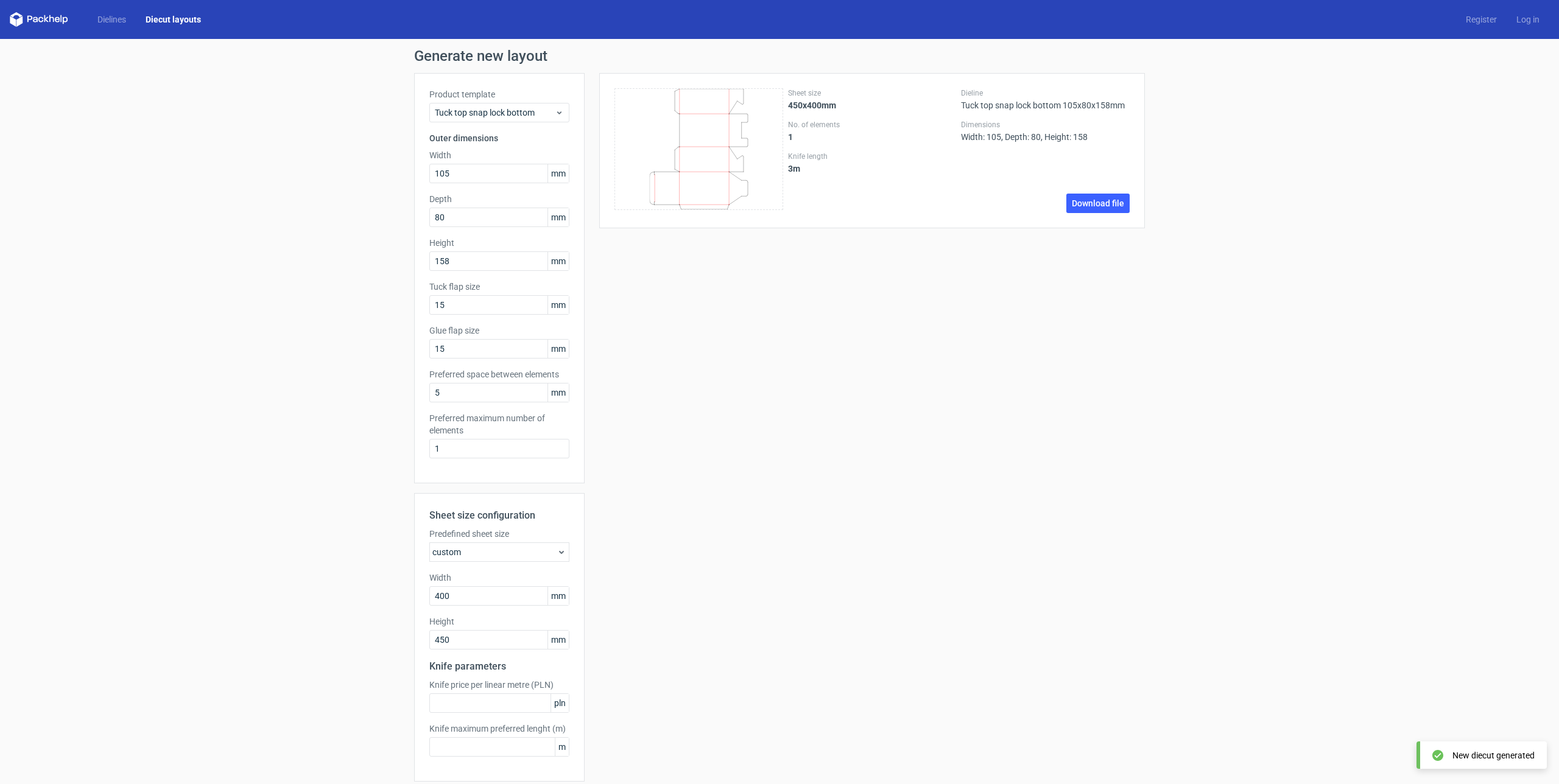
scroll to position [0, 0]
click at [704, 179] on icon at bounding box center [699, 149] width 169 height 122
drag, startPoint x: 417, startPoint y: 636, endPoint x: 369, endPoint y: 633, distance: 48.1
click at [369, 633] on div "Generate new layout Product template Tuck top snap lock bottom Outer dimensions…" at bounding box center [779, 435] width 1559 height 792
type input "500"
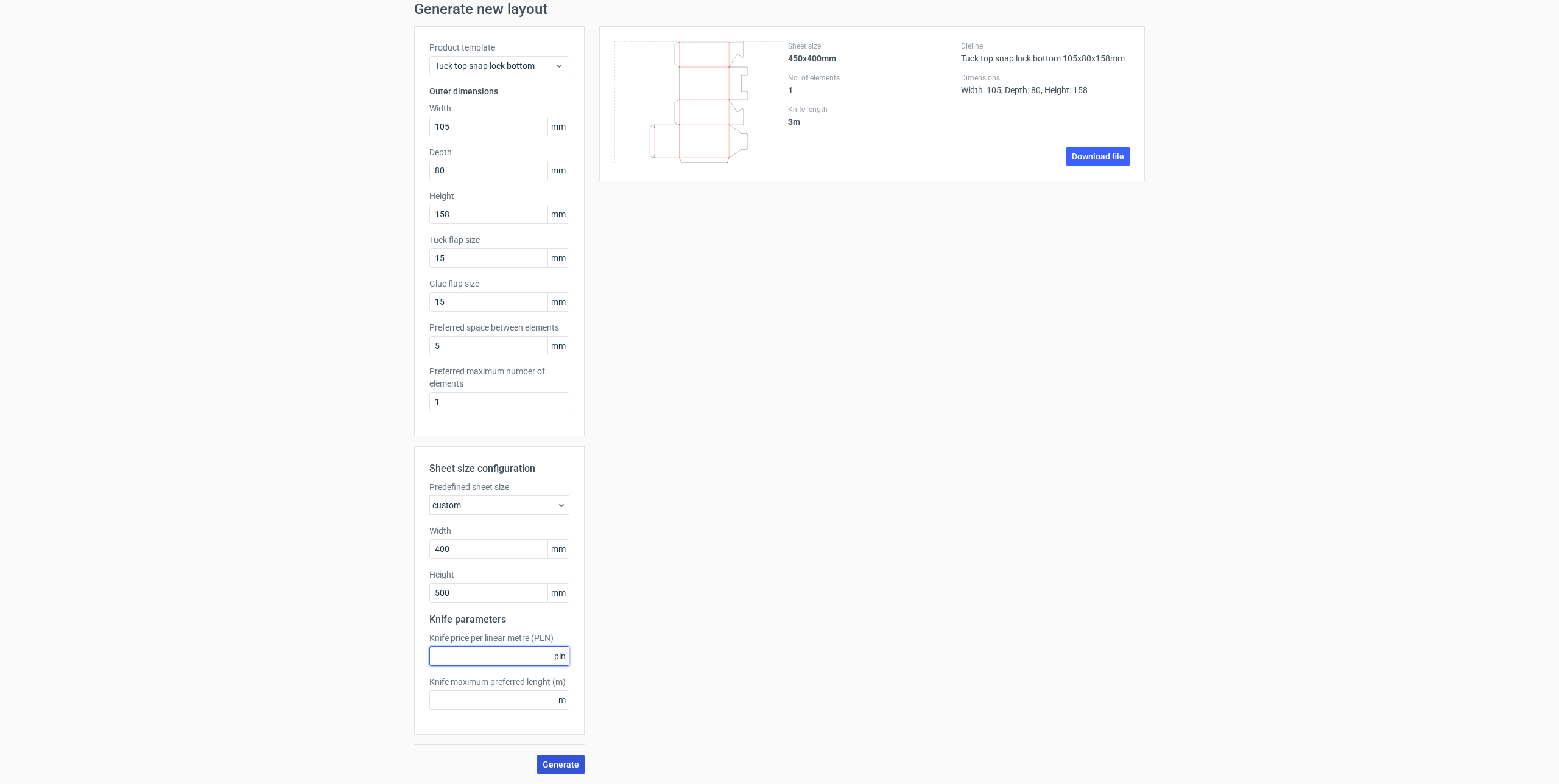
scroll to position [47, 0]
click at [565, 762] on span "Generate" at bounding box center [561, 764] width 37 height 9
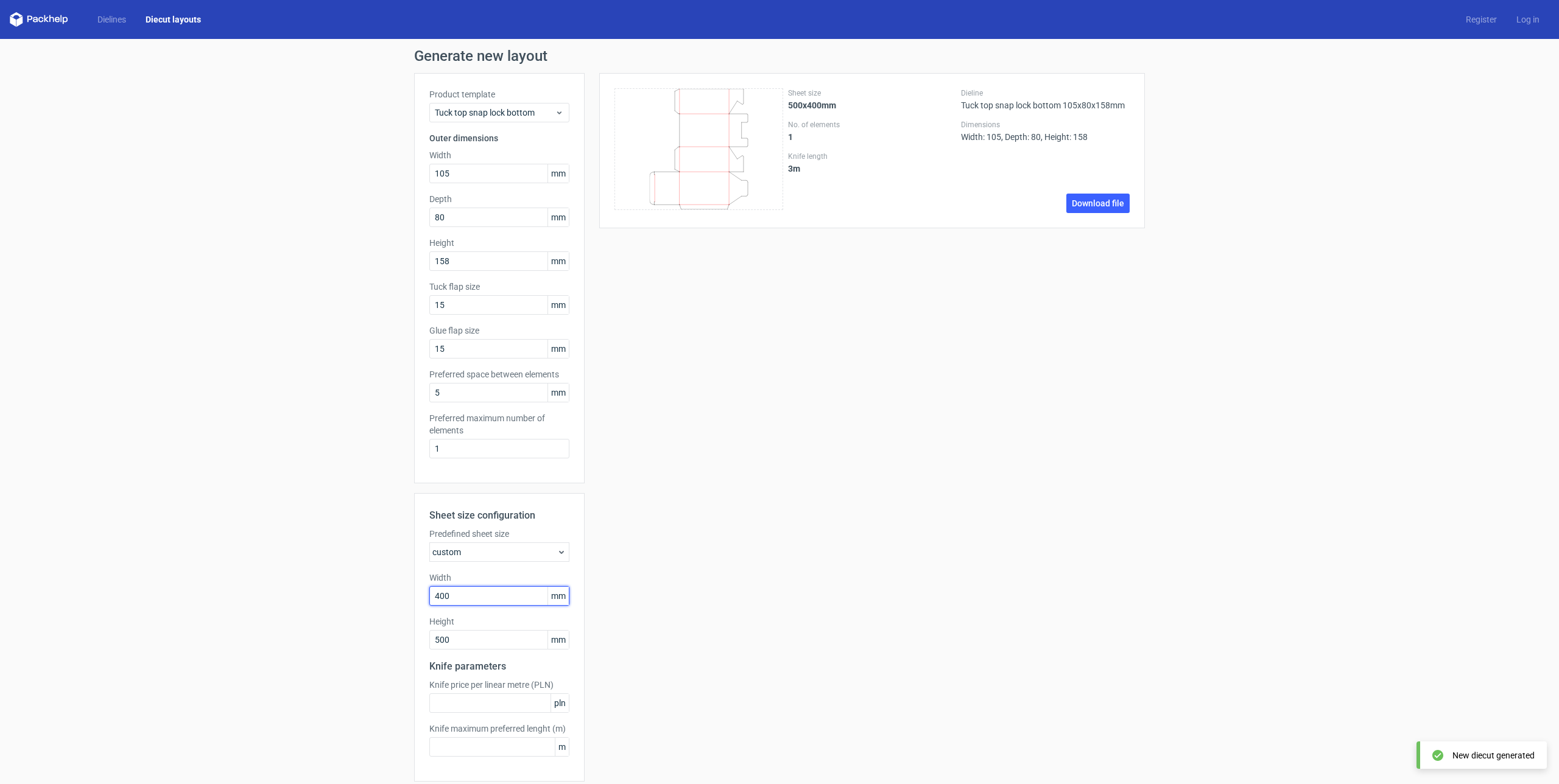
drag, startPoint x: 468, startPoint y: 595, endPoint x: 332, endPoint y: 592, distance: 136.0
click at [332, 592] on div "Generate new layout Product template Tuck top snap lock bottom Outer dimensions…" at bounding box center [779, 435] width 1559 height 792
type input "500"
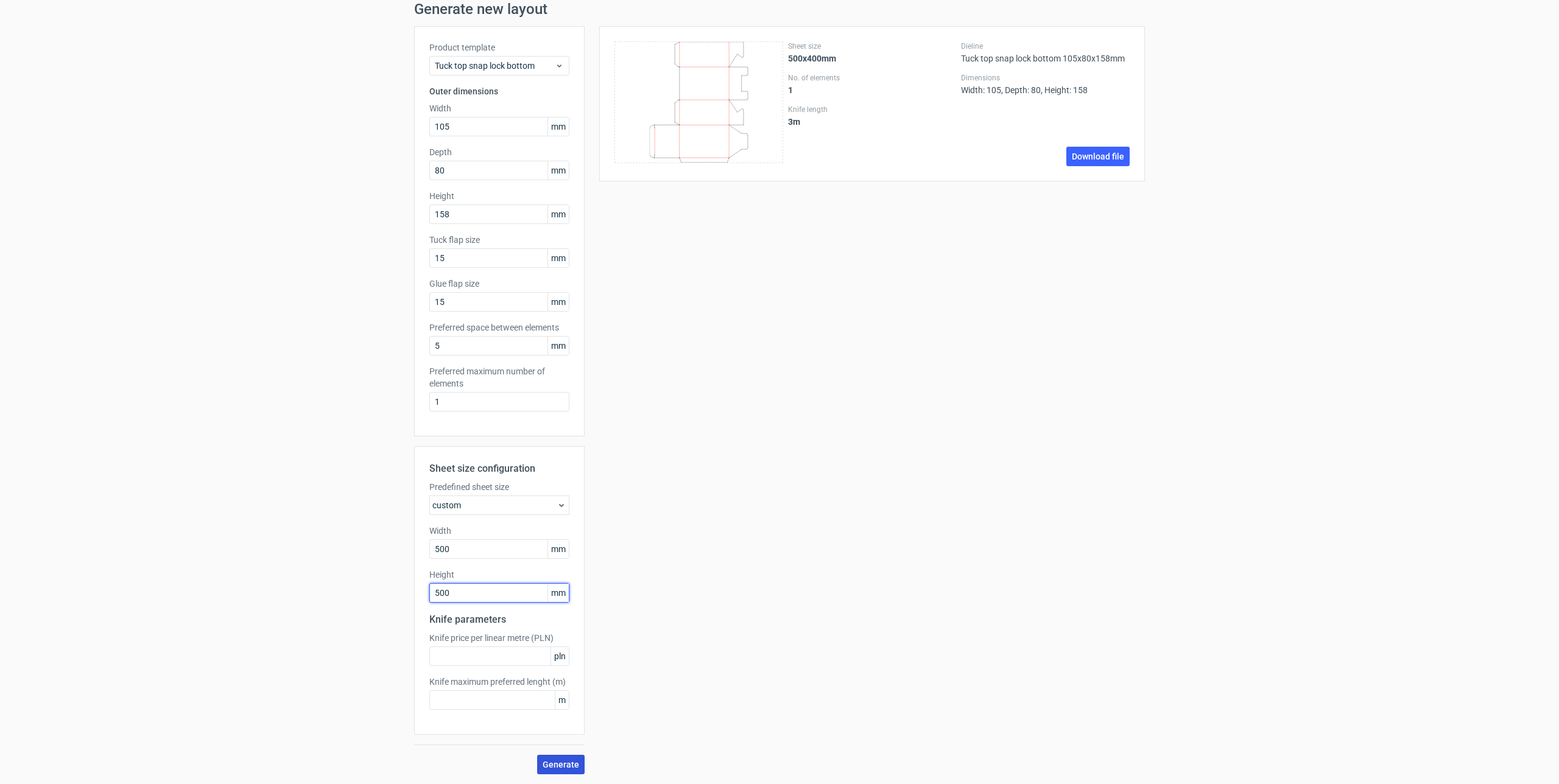
scroll to position [47, 0]
click at [565, 762] on span "Generate" at bounding box center [561, 764] width 37 height 9
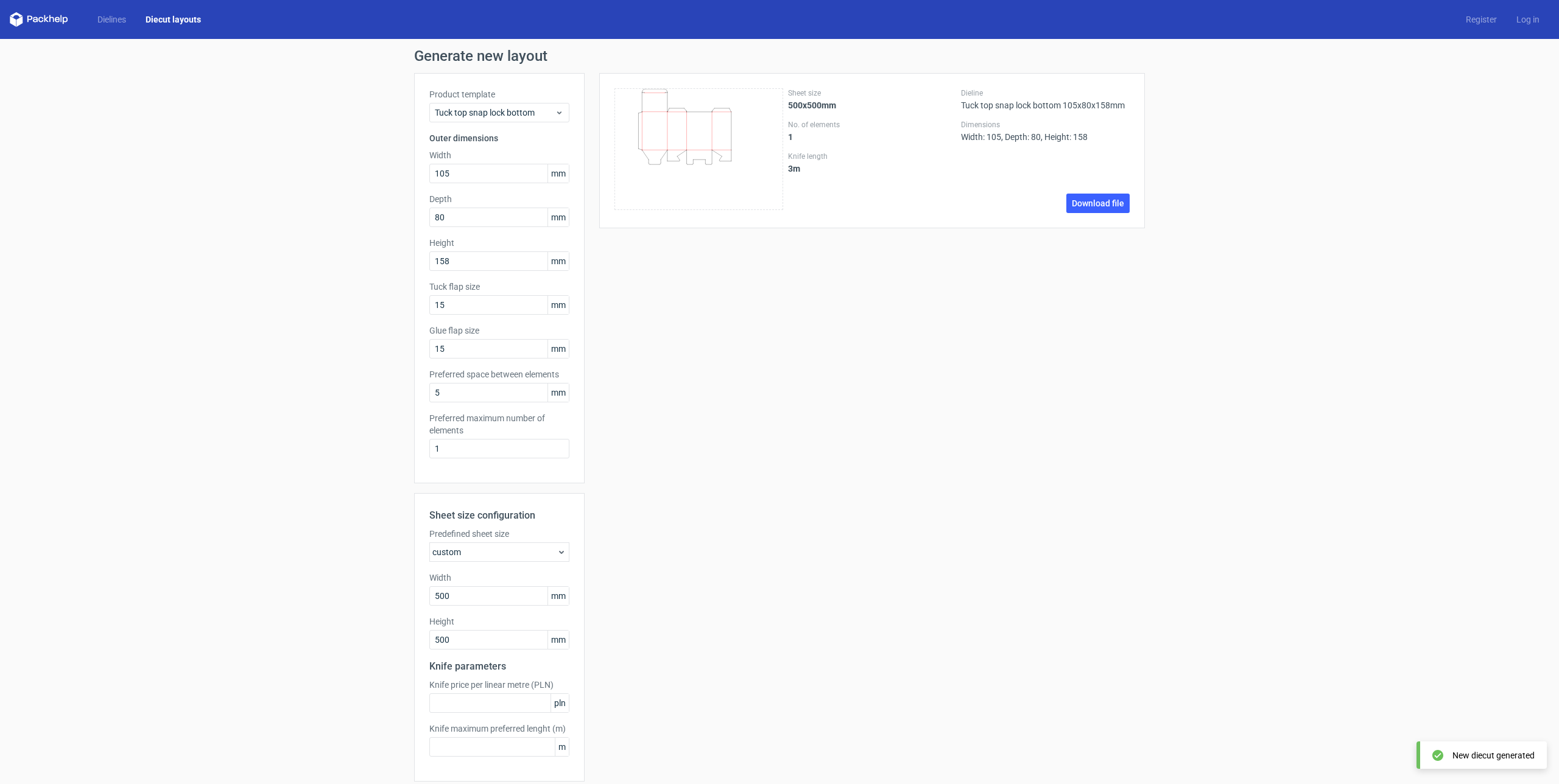
scroll to position [0, 0]
click at [499, 113] on span "Tuck top snap lock bottom" at bounding box center [495, 112] width 120 height 12
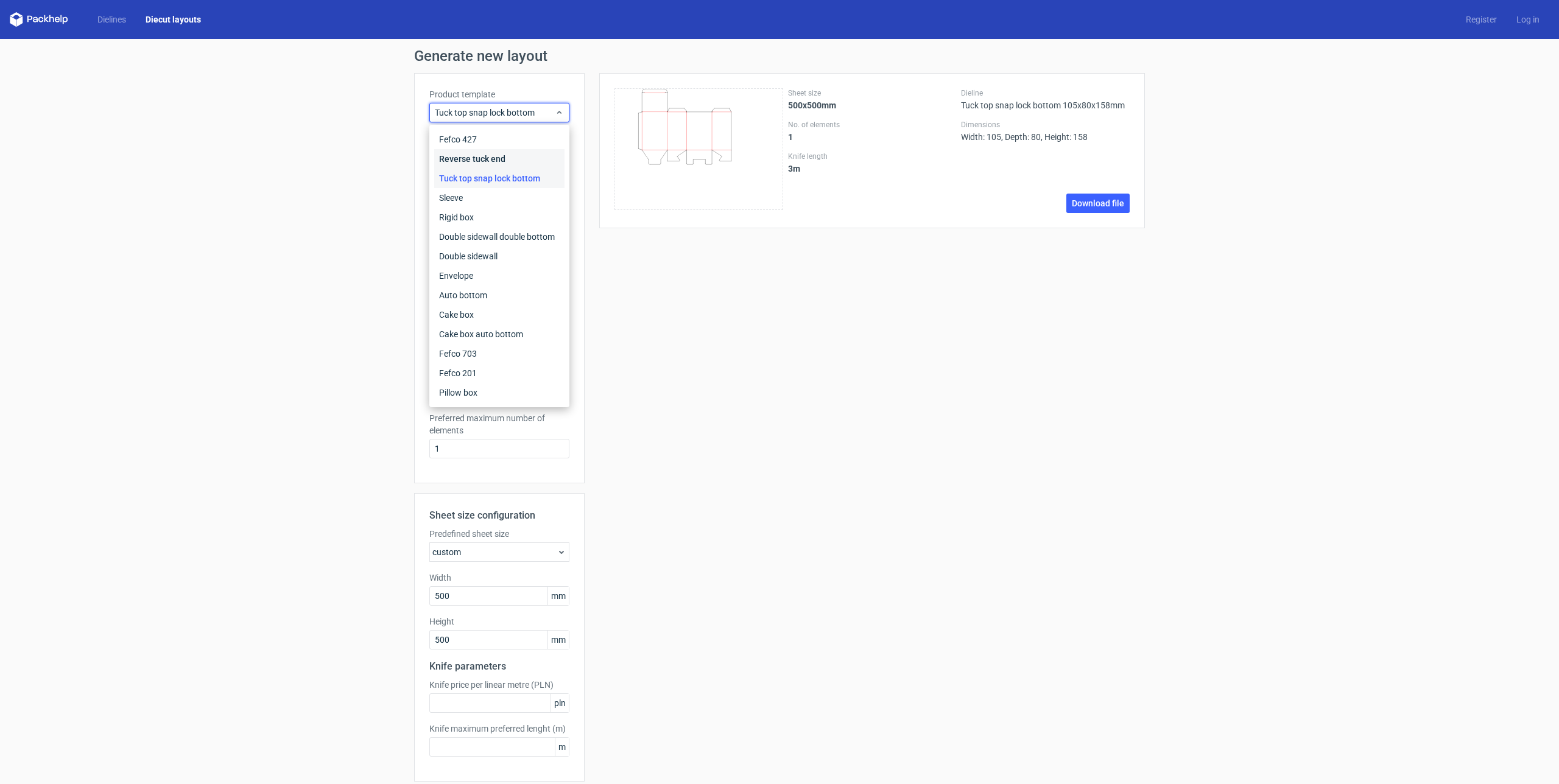
click at [485, 159] on div "Reverse tuck end" at bounding box center [500, 159] width 130 height 20
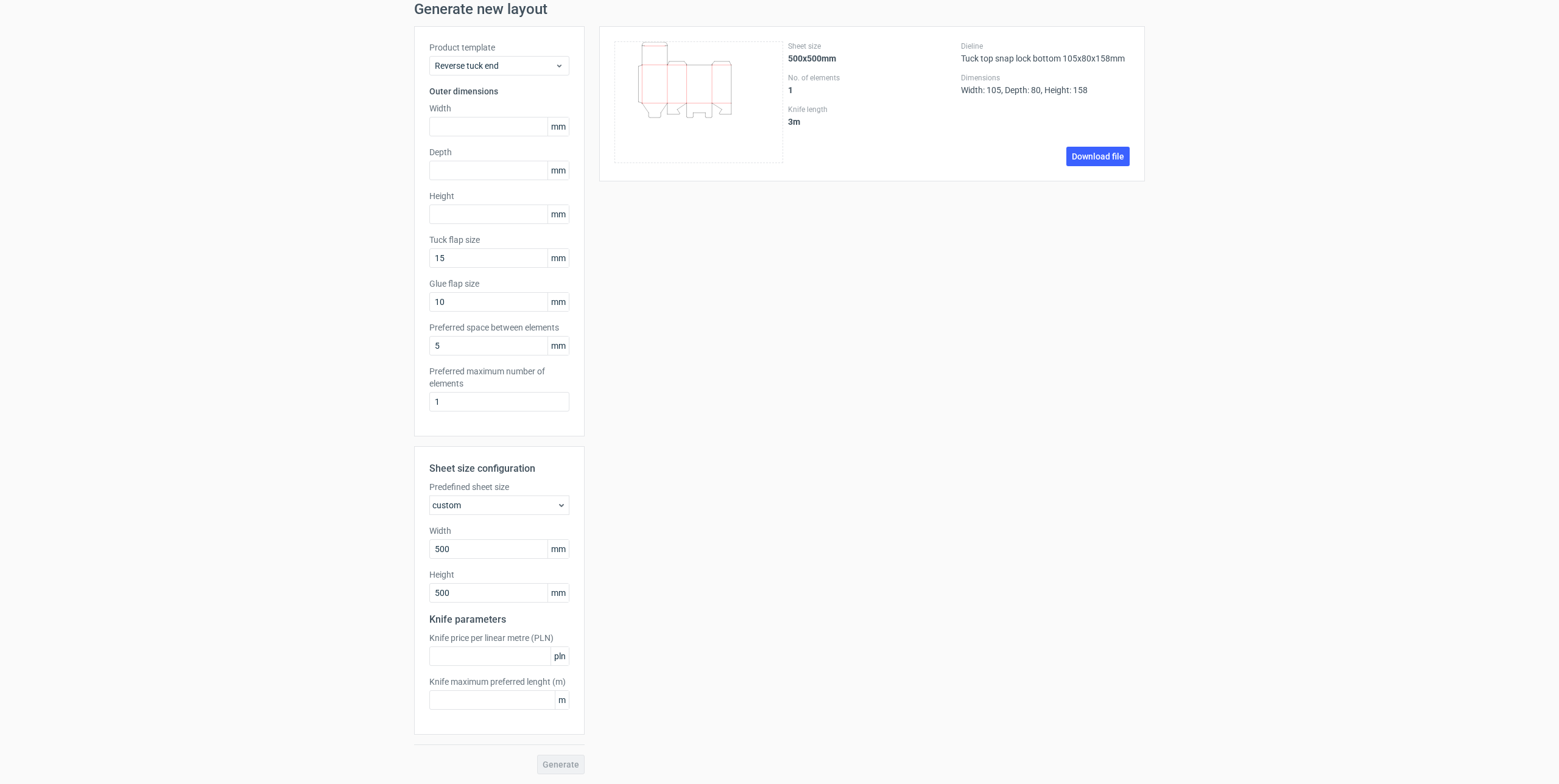
scroll to position [47, 0]
click at [569, 762] on div "Generate" at bounding box center [500, 764] width 171 height 20
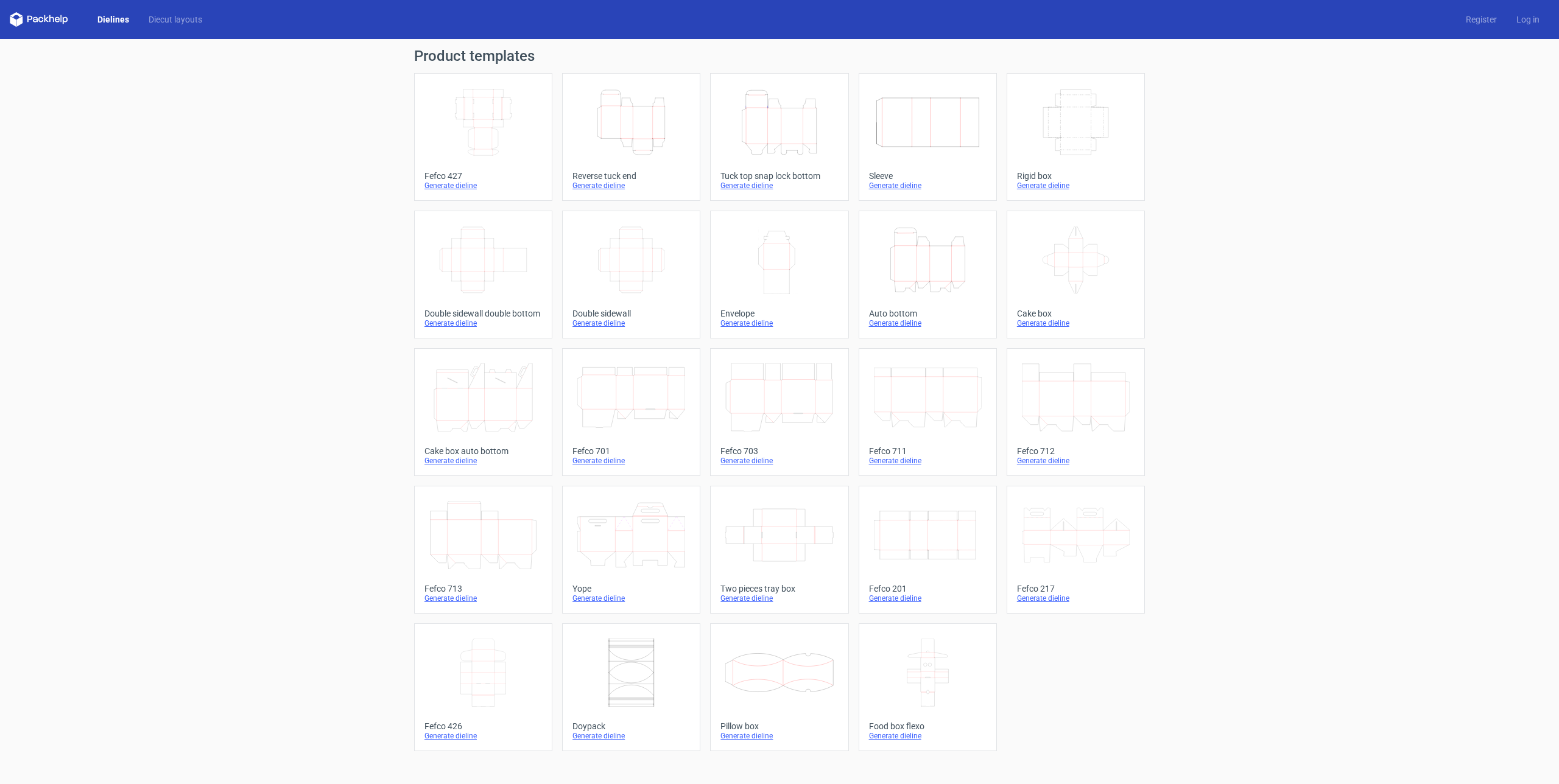
click at [784, 122] on icon "Height Depth Width" at bounding box center [779, 122] width 108 height 68
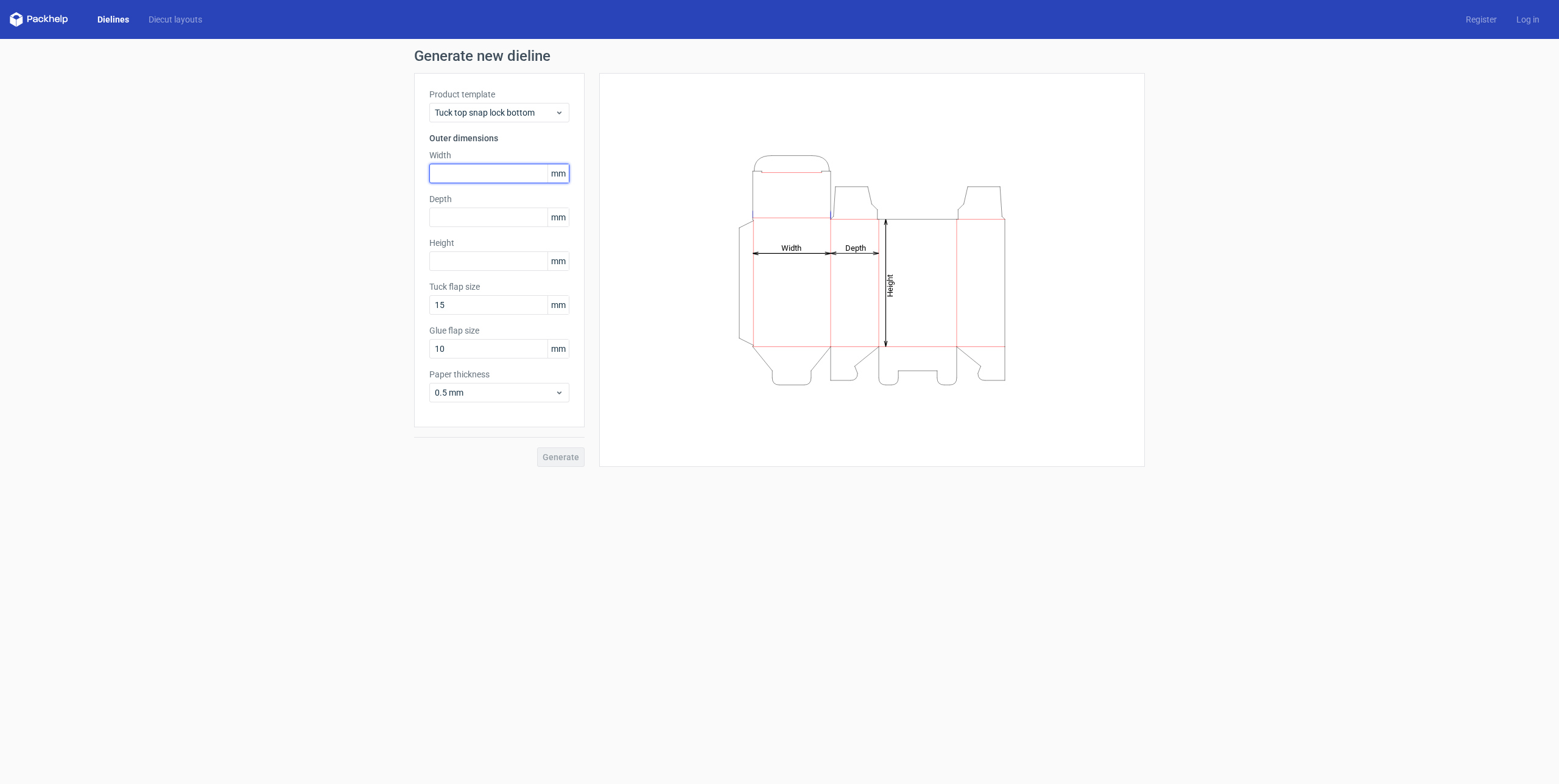
click at [460, 171] on input "text" at bounding box center [499, 173] width 140 height 20
type input "105"
type input "8"
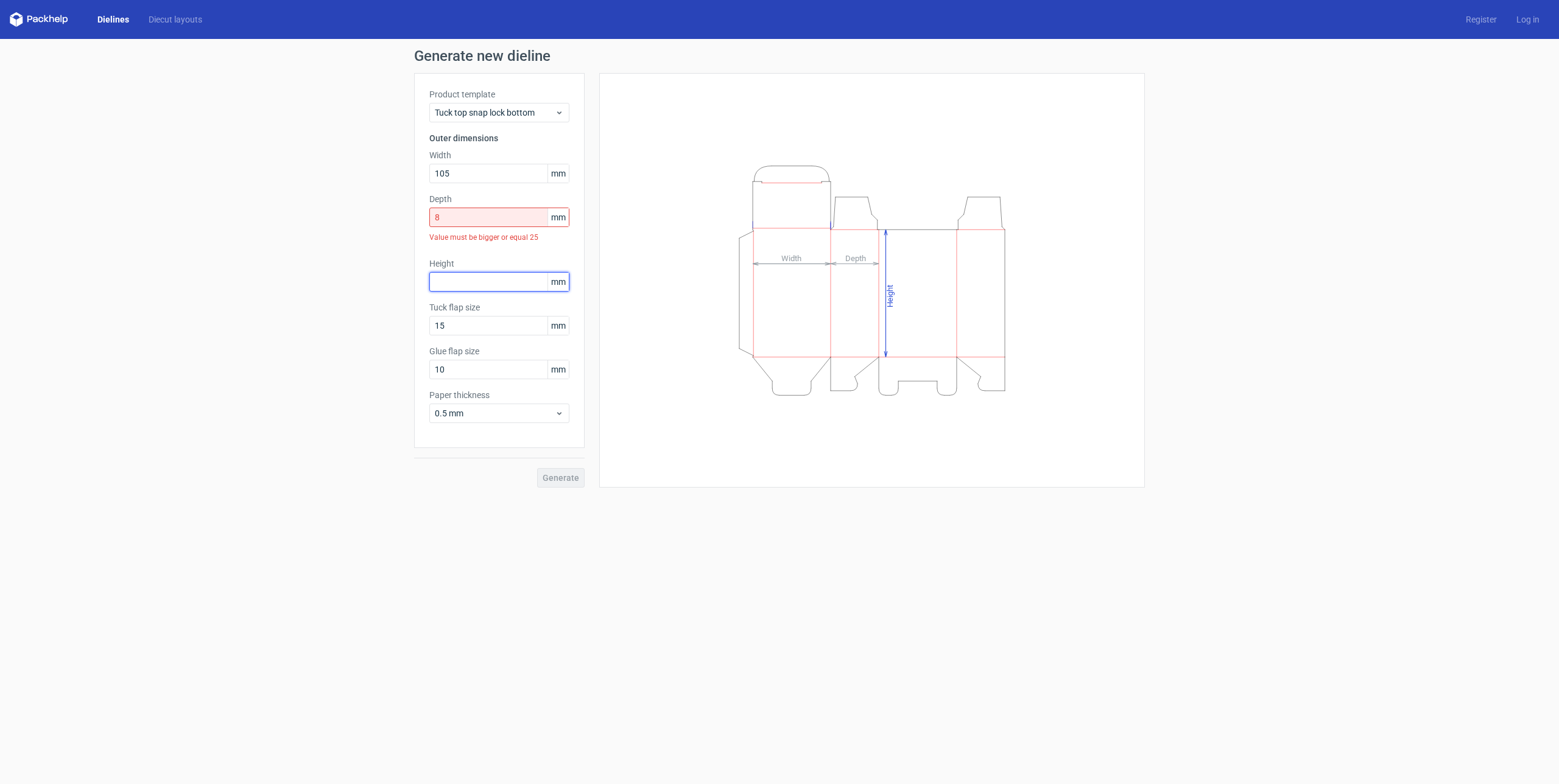
type input "1"
click at [448, 215] on input "8" at bounding box center [499, 217] width 140 height 20
type input "80"
type input "158"
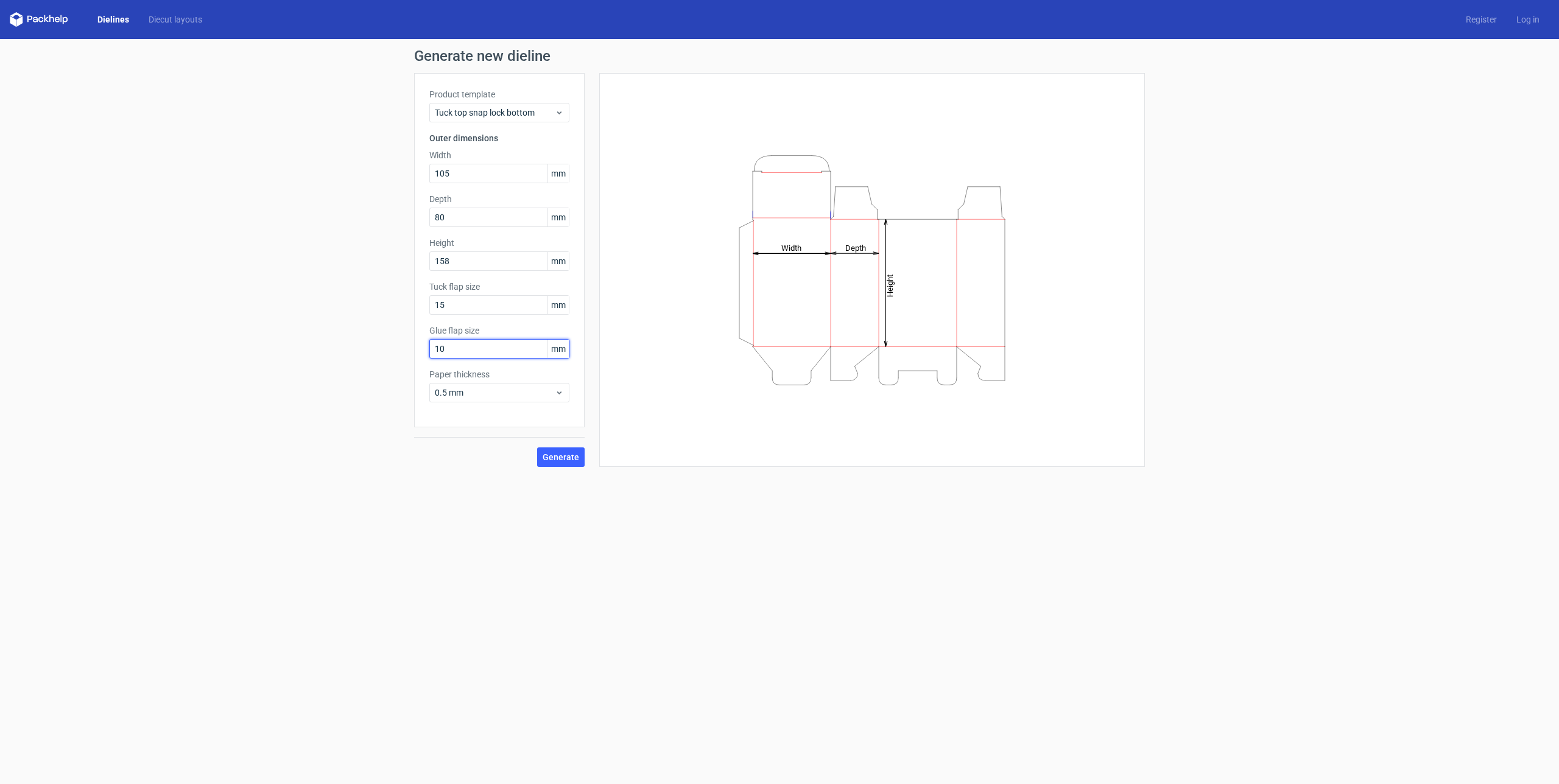
drag, startPoint x: 457, startPoint y: 349, endPoint x: 339, endPoint y: 348, distance: 118.0
click at [339, 348] on div "Generate new dieline Product template Tuck top snap lock bottom Outer dimension…" at bounding box center [779, 258] width 1559 height 438
type input "15"
click at [555, 465] on button "Generate" at bounding box center [561, 457] width 47 height 20
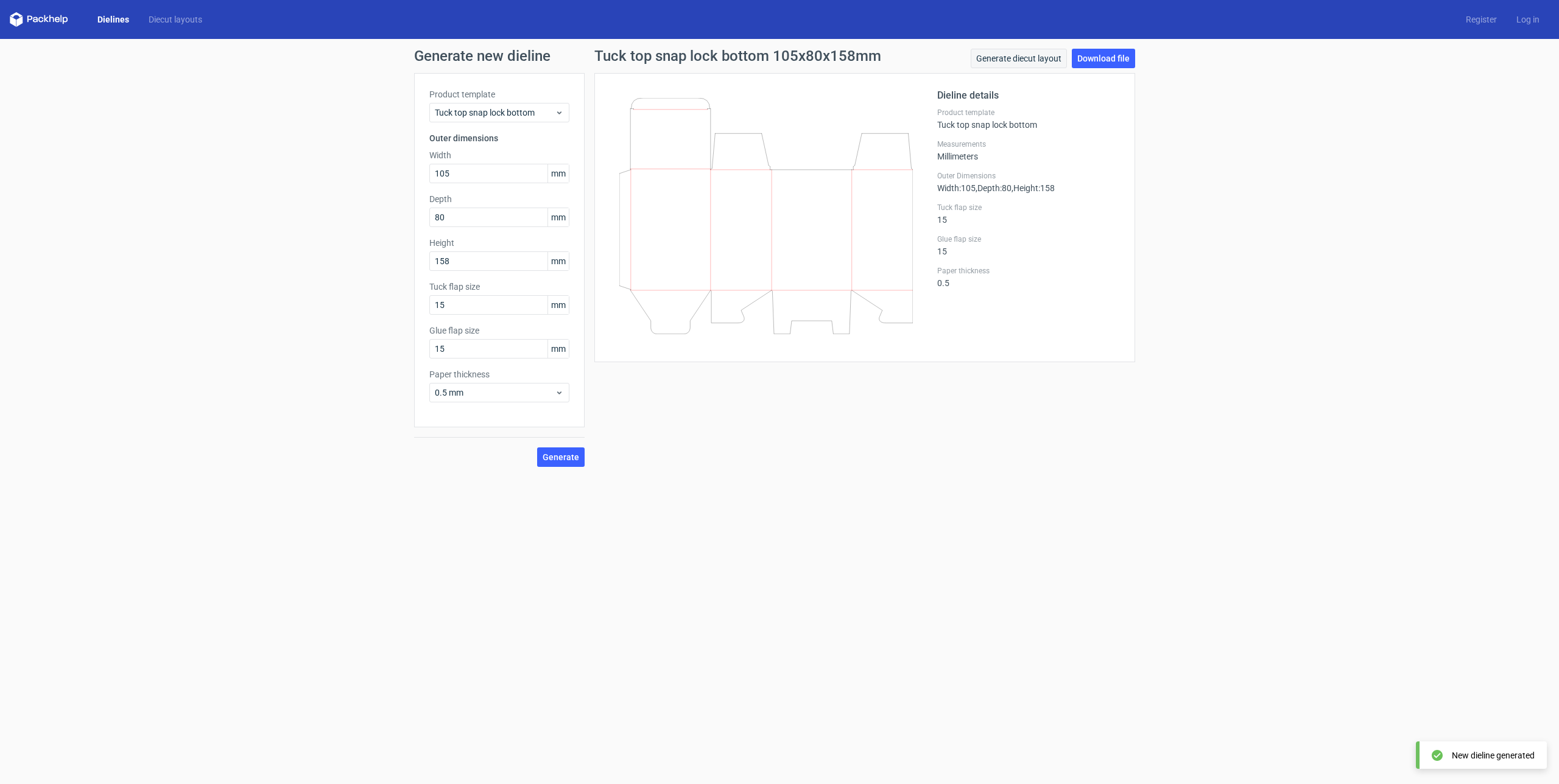
click at [1013, 58] on link "Generate diecut layout" at bounding box center [1019, 58] width 96 height 20
drag, startPoint x: 596, startPoint y: 54, endPoint x: 787, endPoint y: 59, distance: 191.1
click at [787, 59] on h1 "Tuck top snap lock bottom 105x80x158mm" at bounding box center [737, 56] width 287 height 15
click at [695, 94] on div at bounding box center [773, 218] width 327 height 259
click at [1009, 58] on link "Generate diecut layout" at bounding box center [1019, 58] width 96 height 20
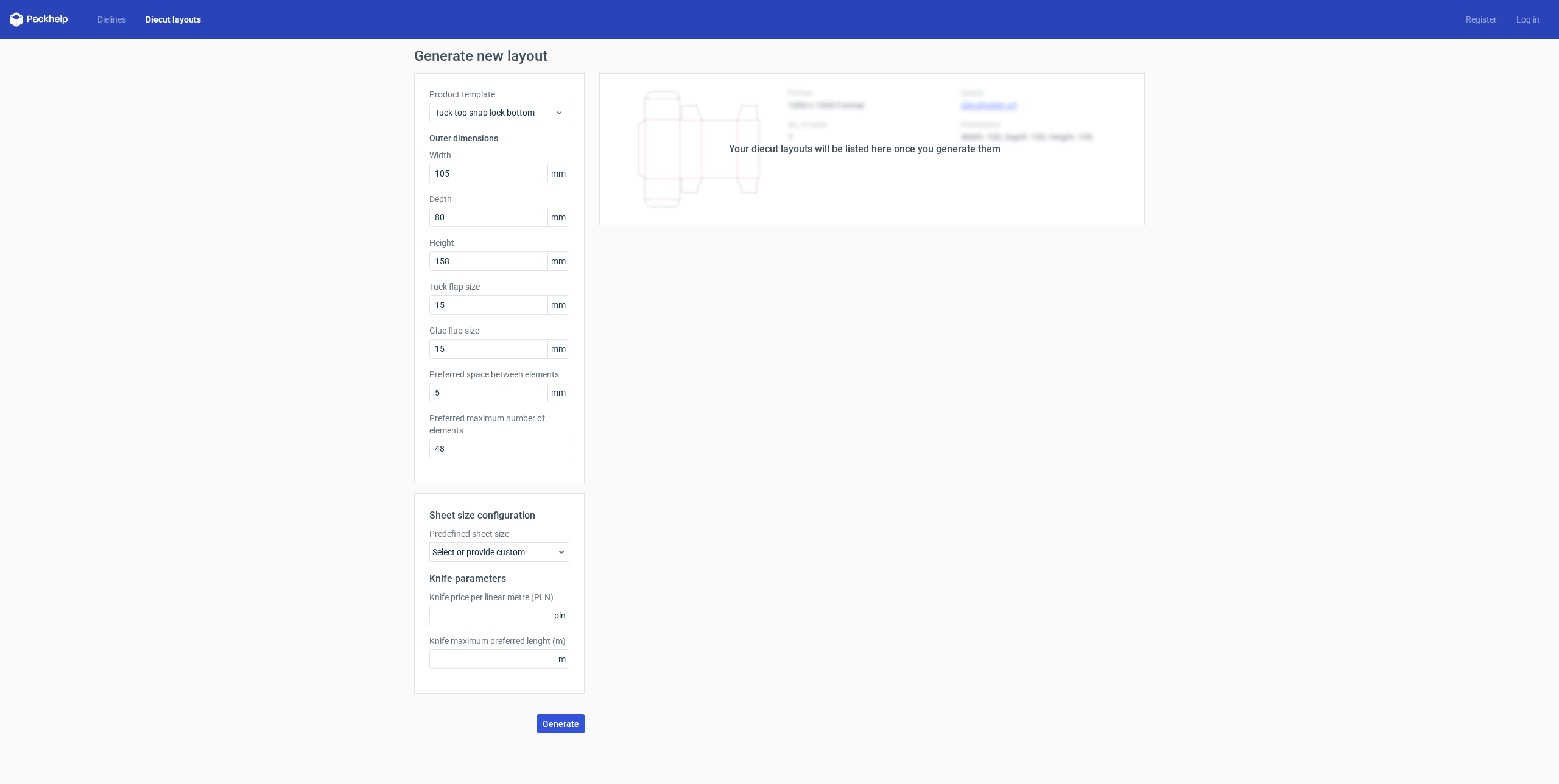
click at [571, 729] on button "Generate" at bounding box center [561, 724] width 47 height 20
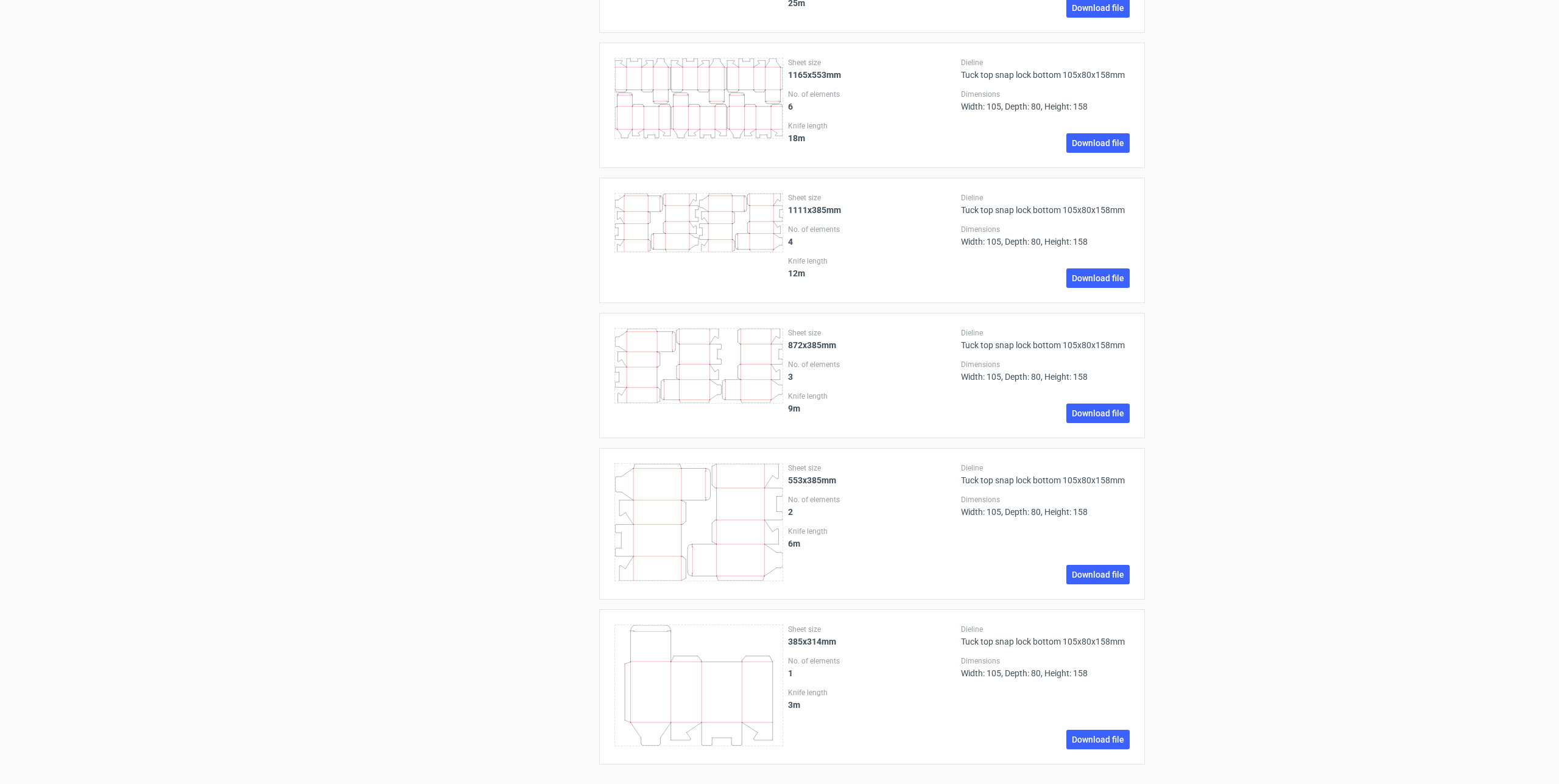
scroll to position [953, 0]
click at [1087, 744] on link "Download file" at bounding box center [1097, 739] width 63 height 20
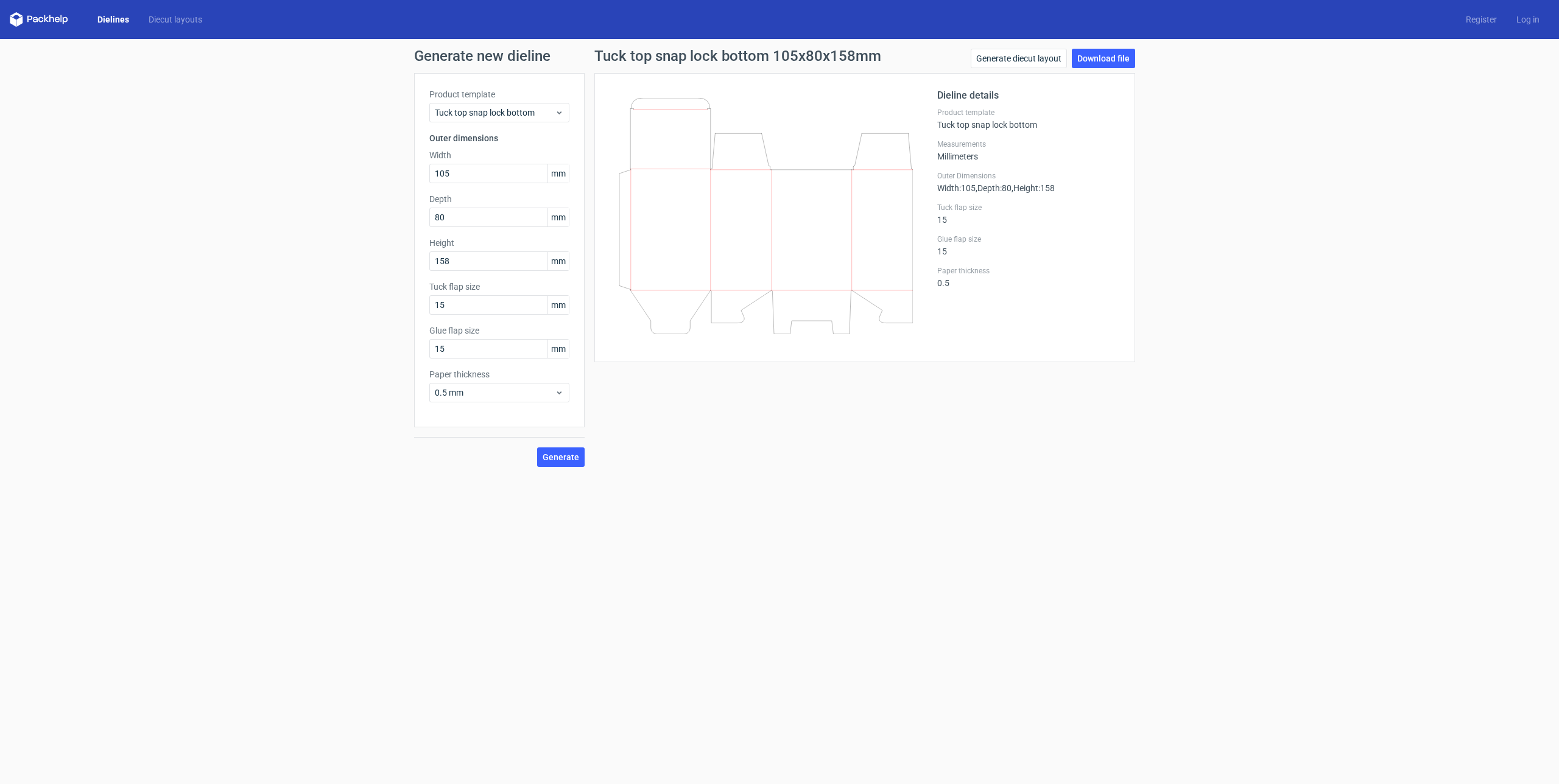
click at [681, 87] on div "Dieline details Product template Tuck top snap lock bottom Measurements Millime…" at bounding box center [865, 218] width 541 height 289
click at [716, 155] on icon at bounding box center [766, 216] width 293 height 236
